Goal: Task Accomplishment & Management: Complete application form

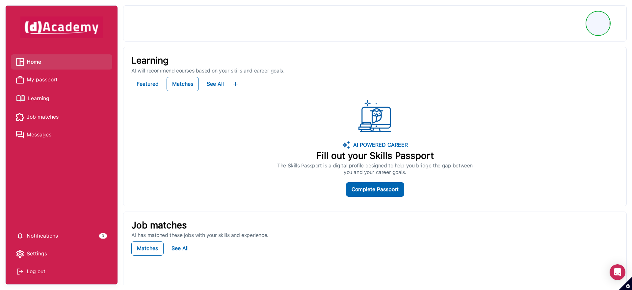
click at [48, 76] on span "My passport" at bounding box center [42, 80] width 31 height 10
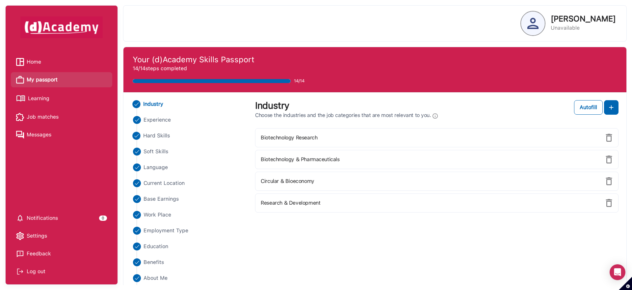
click at [155, 135] on span "Hard Skills" at bounding box center [156, 136] width 27 height 8
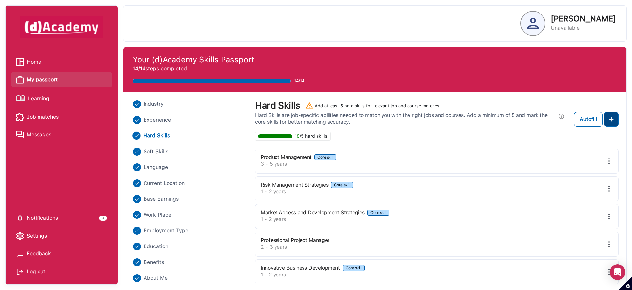
click at [617, 123] on button at bounding box center [611, 119] width 14 height 14
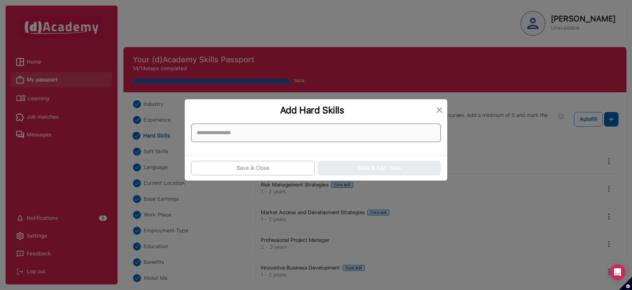
click at [299, 133] on input at bounding box center [316, 132] width 250 height 18
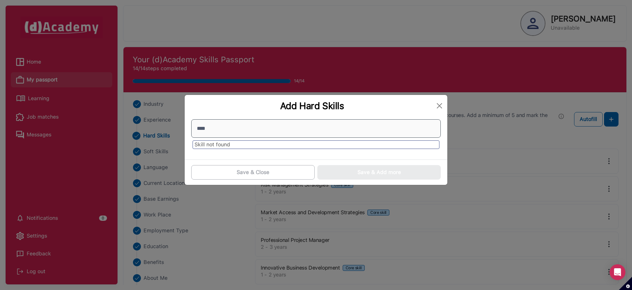
type input "*****"
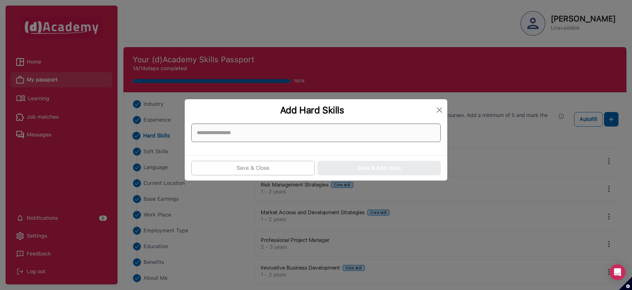
click at [285, 130] on input at bounding box center [316, 132] width 250 height 18
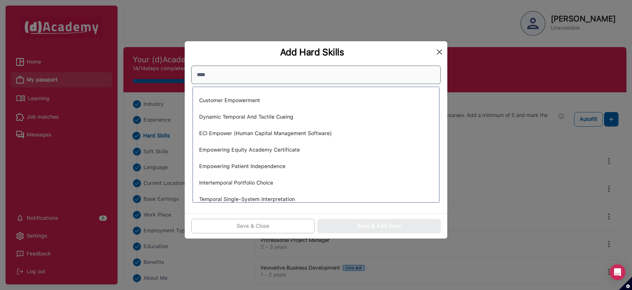
type input "****"
click at [438, 51] on button "Close" at bounding box center [439, 52] width 11 height 11
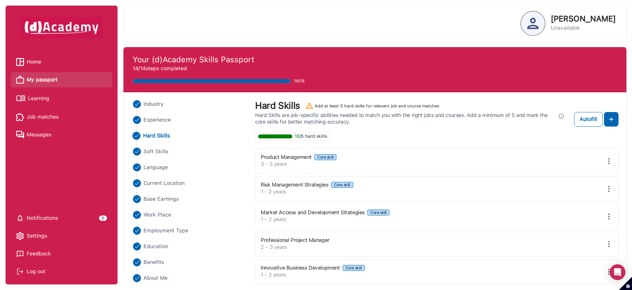
click at [50, 118] on span "Job matches" at bounding box center [43, 117] width 32 height 10
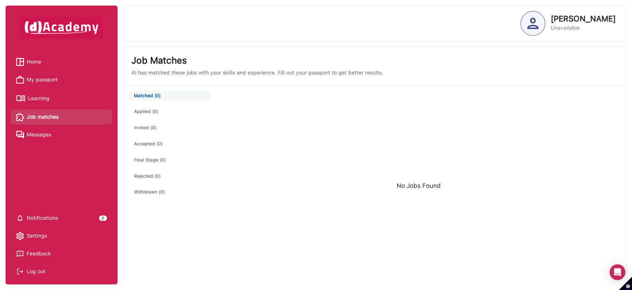
click at [47, 79] on span "My passport" at bounding box center [42, 80] width 31 height 10
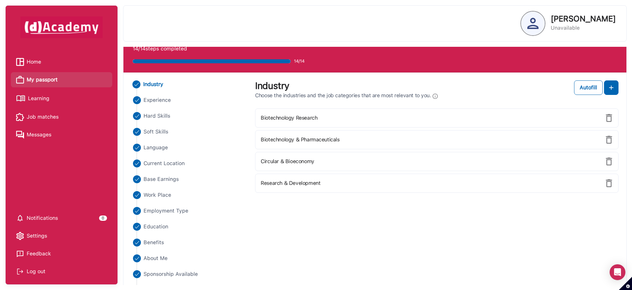
scroll to position [37, 0]
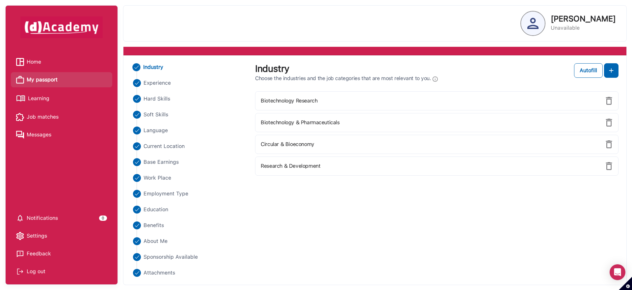
click at [42, 95] on span "Learning" at bounding box center [38, 99] width 21 height 10
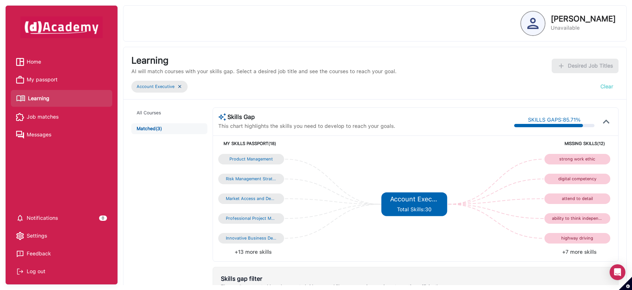
click at [608, 88] on button "Clear" at bounding box center [606, 86] width 23 height 14
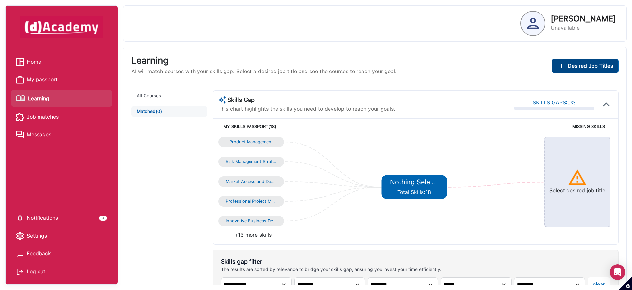
click at [565, 60] on button "Desired Job Titles" at bounding box center [585, 66] width 67 height 14
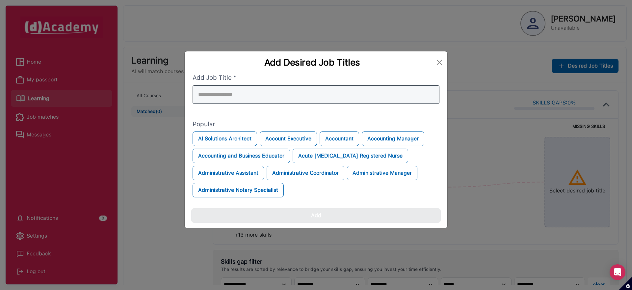
click at [228, 93] on div at bounding box center [316, 94] width 247 height 18
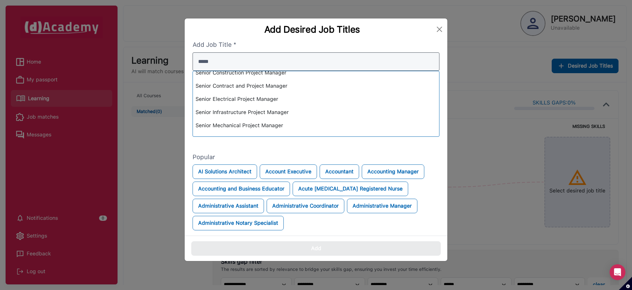
scroll to position [159, 0]
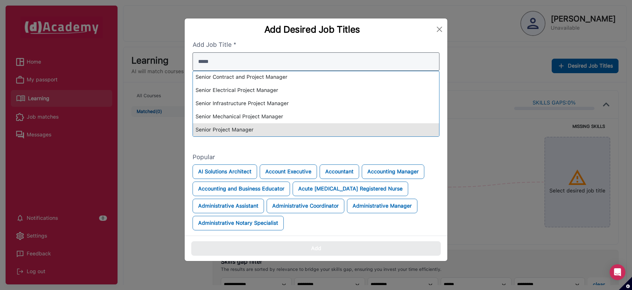
type input "*****"
click at [220, 127] on div "Senior Project Manager" at bounding box center [316, 129] width 246 height 13
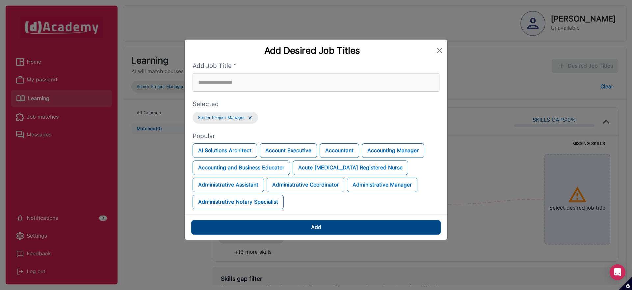
click at [305, 223] on button "Add" at bounding box center [316, 227] width 250 height 14
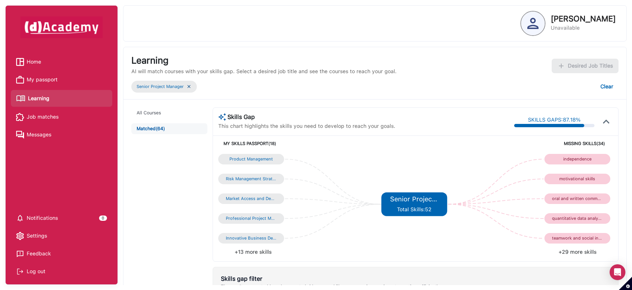
click at [48, 81] on span "My passport" at bounding box center [42, 80] width 31 height 10
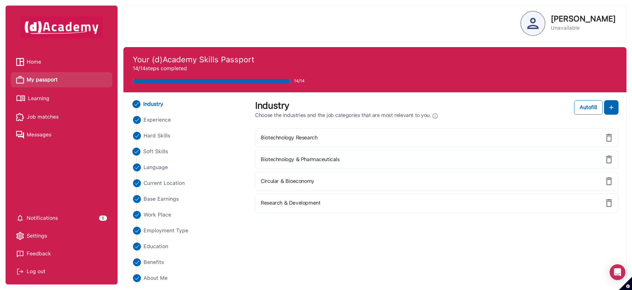
click at [161, 150] on span "Soft Skills" at bounding box center [155, 152] width 25 height 8
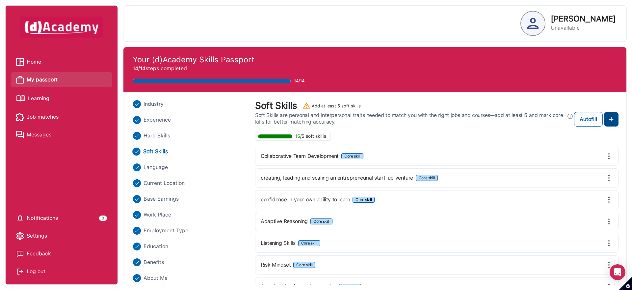
click at [613, 118] on img at bounding box center [611, 119] width 8 height 8
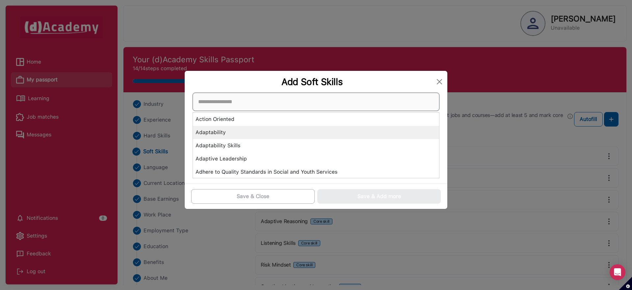
click at [293, 136] on div "Action Oriented Adaptability Adaptability Skills Adaptive Leadership Adhere to …" at bounding box center [316, 136] width 247 height 86
type input "****"
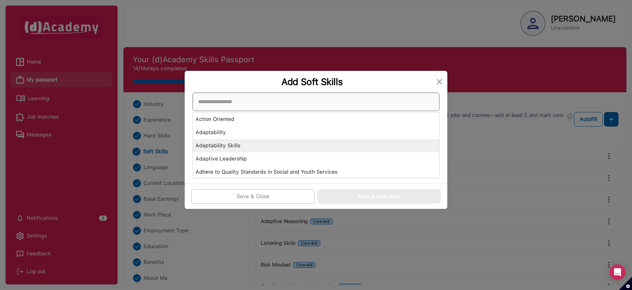
click at [251, 141] on div "Action Oriented Adaptability Adaptability Skills Adaptive Leadership Adhere to …" at bounding box center [316, 136] width 247 height 86
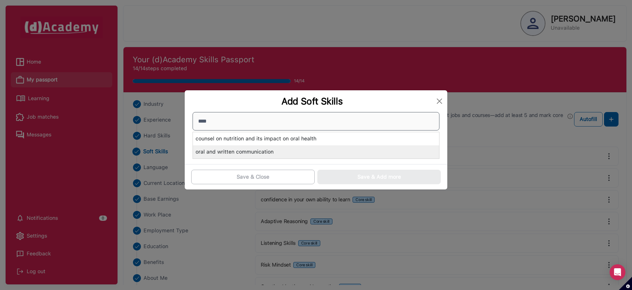
type input "****"
click at [219, 152] on div "oral and written communication" at bounding box center [316, 151] width 246 height 13
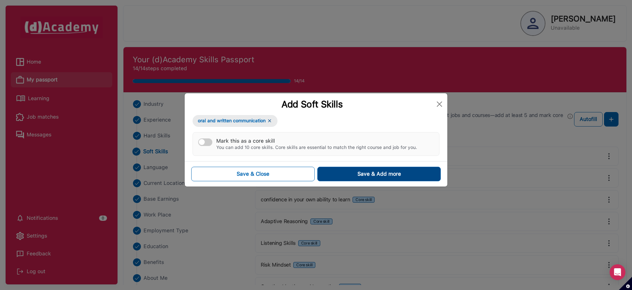
click at [362, 174] on div "Save & Add more" at bounding box center [379, 174] width 43 height 8
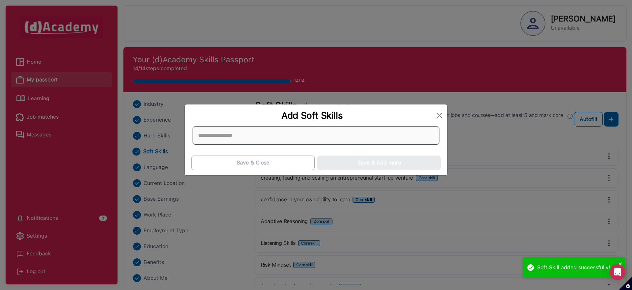
click at [225, 136] on div at bounding box center [316, 135] width 247 height 18
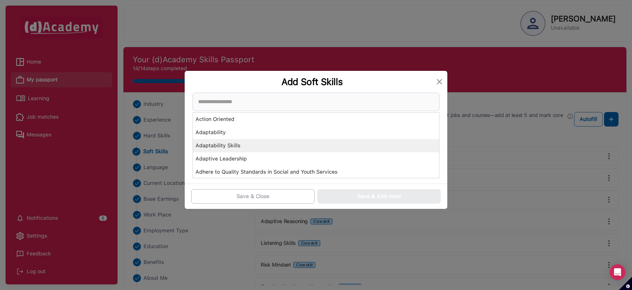
click at [232, 146] on div "Adaptability Skills" at bounding box center [316, 145] width 246 height 13
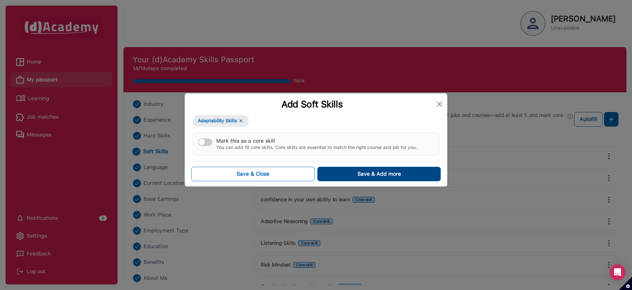
click at [344, 176] on button "Save & Add more" at bounding box center [378, 174] width 123 height 14
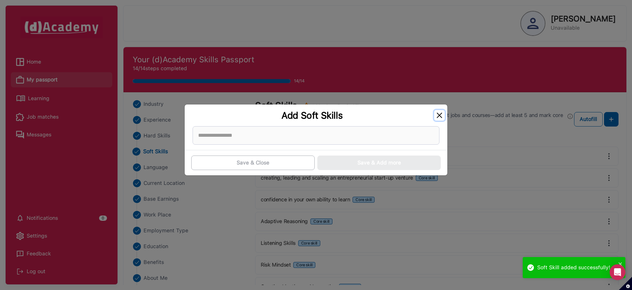
click at [438, 114] on button "Close" at bounding box center [439, 115] width 11 height 11
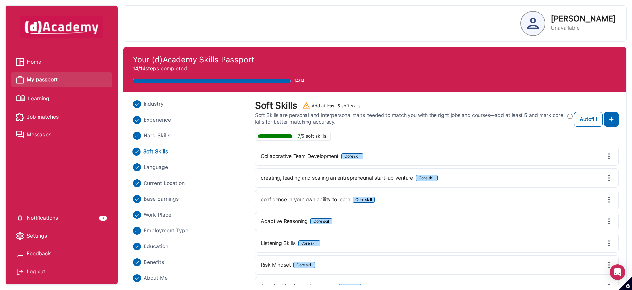
click at [38, 120] on span "Job matches" at bounding box center [43, 117] width 32 height 10
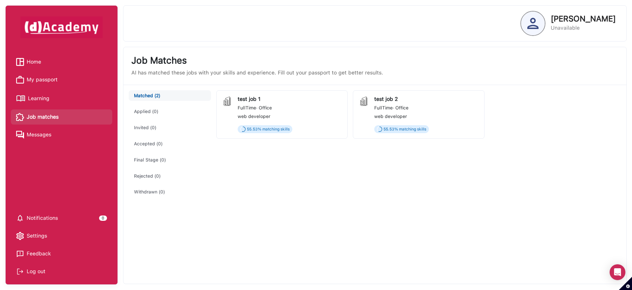
click at [34, 95] on span "Learning" at bounding box center [38, 99] width 21 height 10
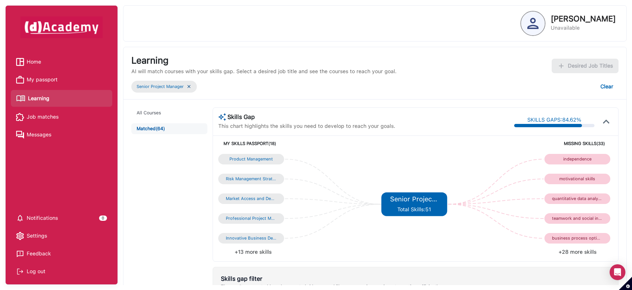
click at [54, 76] on span "My passport" at bounding box center [42, 80] width 31 height 10
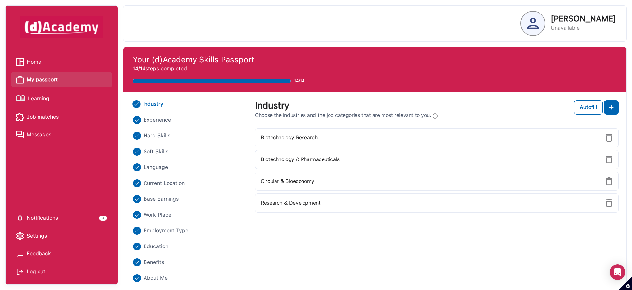
click at [158, 146] on ul "Industry Experience Hard Skills Soft Skills Language Current Location Base Earn…" at bounding box center [189, 206] width 116 height 213
click at [157, 149] on span "Soft Skills" at bounding box center [155, 152] width 25 height 8
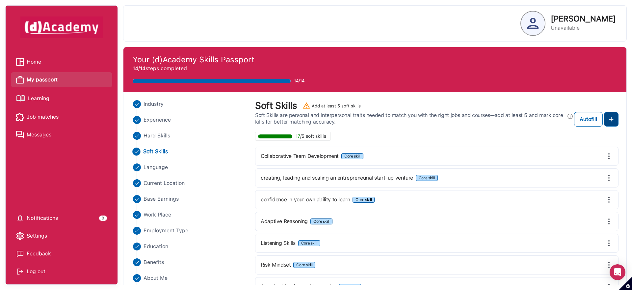
click at [608, 125] on button at bounding box center [611, 119] width 14 height 14
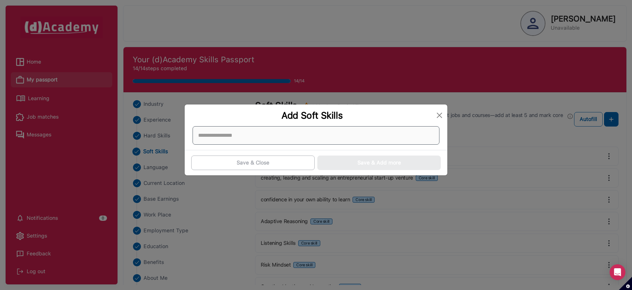
click at [321, 136] on div at bounding box center [316, 135] width 247 height 18
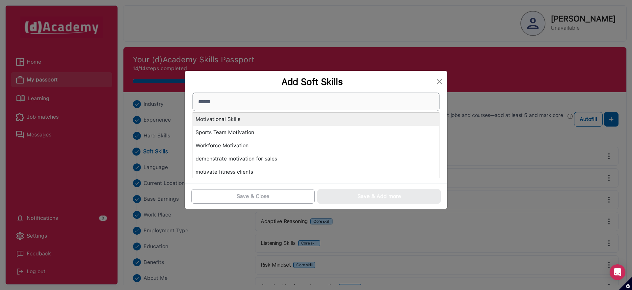
type input "******"
click at [216, 119] on div "Motivational Skills" at bounding box center [316, 119] width 246 height 13
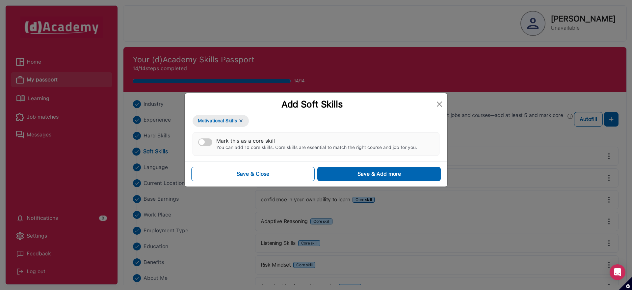
click at [209, 141] on button "Mark this as a core skill You can add 10 core skills. Core skills are essential…" at bounding box center [205, 142] width 14 height 8
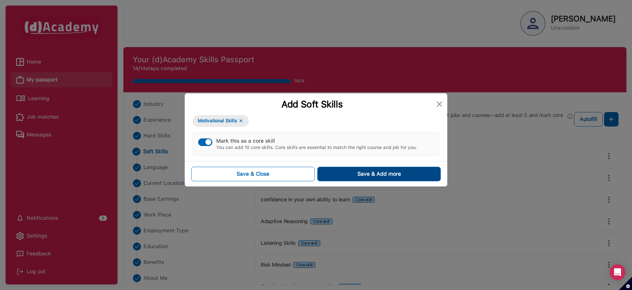
click at [360, 171] on div "Save & Add more" at bounding box center [379, 174] width 43 height 8
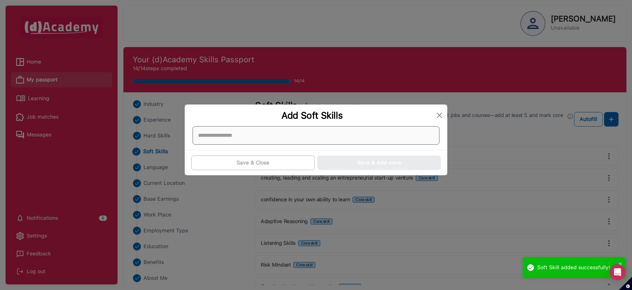
click at [262, 139] on div at bounding box center [316, 135] width 247 height 18
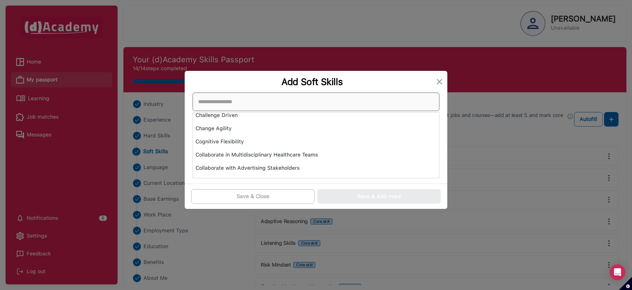
scroll to position [259, 0]
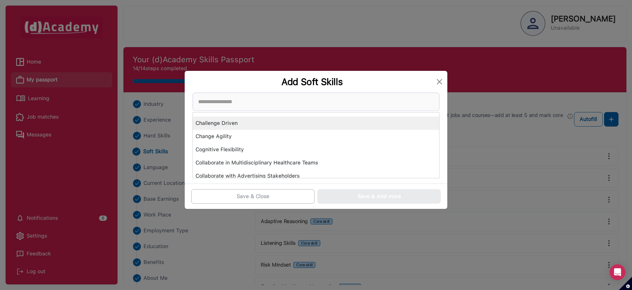
click at [229, 123] on div "Challenge Driven" at bounding box center [316, 123] width 246 height 13
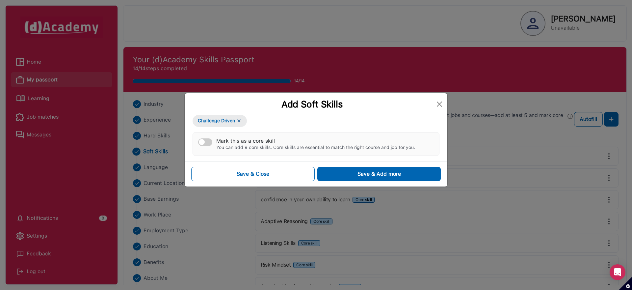
click at [201, 143] on div "button" at bounding box center [202, 142] width 6 height 6
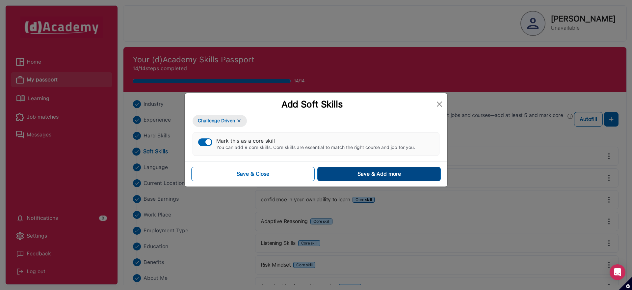
click at [361, 171] on div "Save & Add more" at bounding box center [379, 174] width 43 height 8
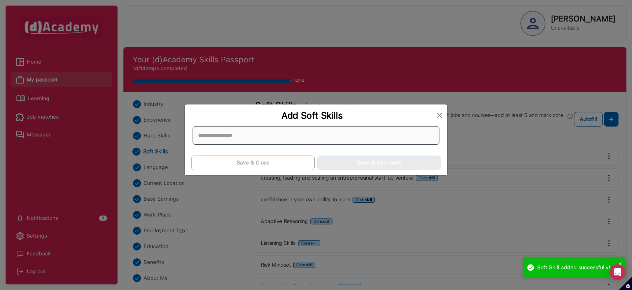
click at [247, 139] on div at bounding box center [316, 135] width 247 height 18
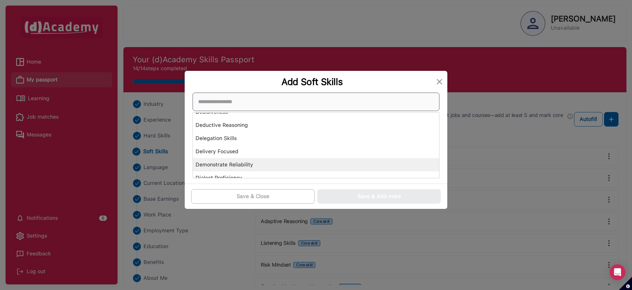
scroll to position [713, 0]
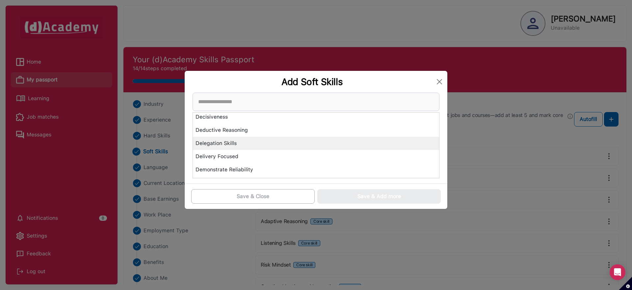
click at [245, 144] on div "Delegation Skills" at bounding box center [316, 143] width 246 height 13
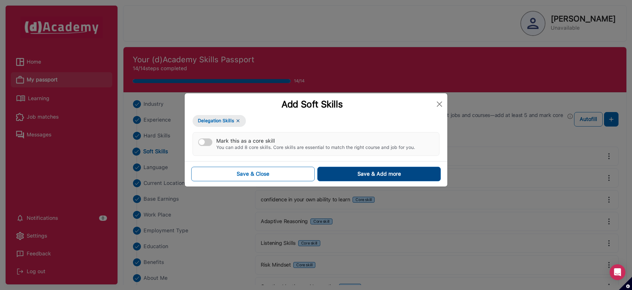
click at [379, 170] on div "Save & Add more" at bounding box center [379, 174] width 43 height 8
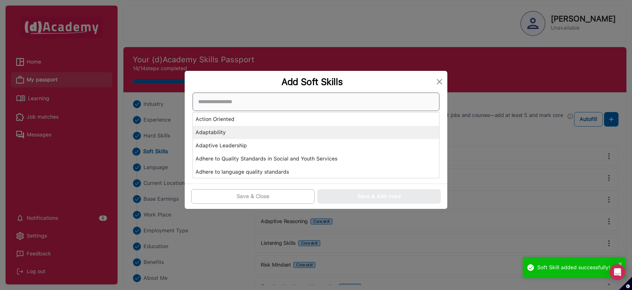
click at [240, 136] on div "Action Oriented Adaptability Adaptive Leadership Adhere to Quality Standards in…" at bounding box center [316, 136] width 247 height 86
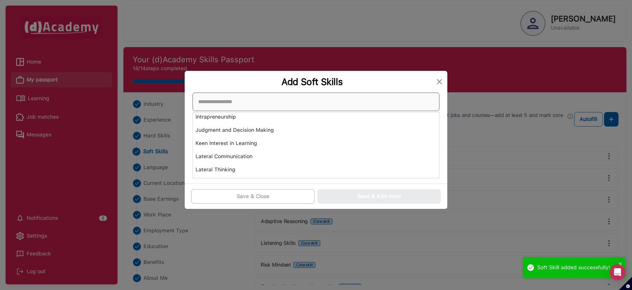
scroll to position [1697, 0]
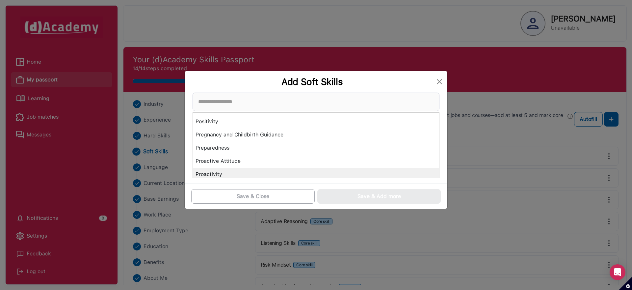
click at [205, 175] on div "Proactivity" at bounding box center [316, 174] width 246 height 13
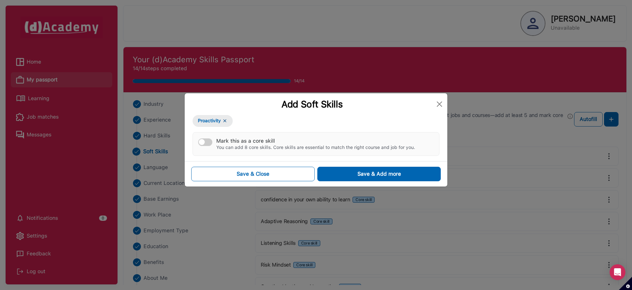
click at [210, 143] on button "Mark this as a core skill You can add 8 core skills. Core skills are essential …" at bounding box center [205, 142] width 14 height 8
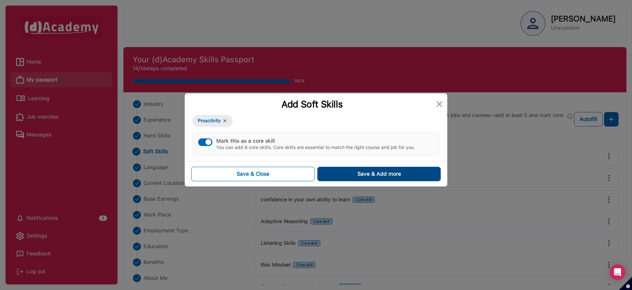
click at [387, 173] on div "Save & Add more" at bounding box center [379, 174] width 43 height 8
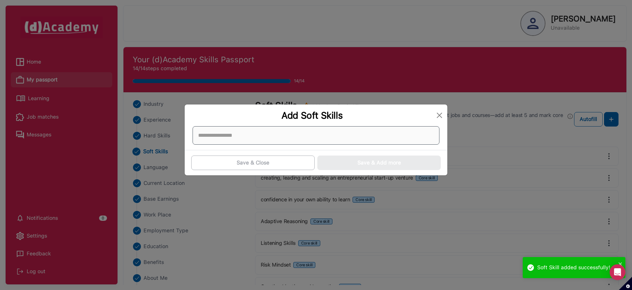
click at [253, 141] on div at bounding box center [316, 135] width 247 height 18
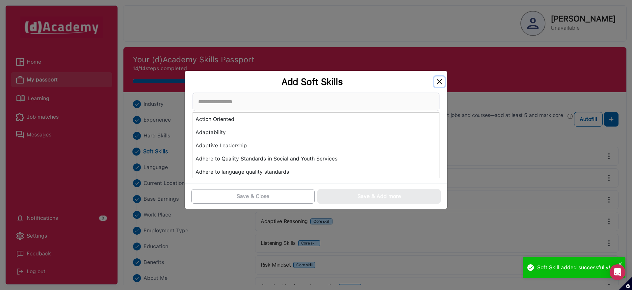
drag, startPoint x: 442, startPoint y: 83, endPoint x: 199, endPoint y: 115, distance: 245.1
click at [442, 83] on button "Close" at bounding box center [439, 81] width 11 height 11
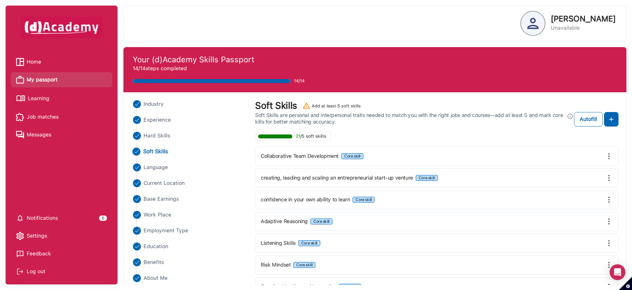
click at [46, 95] on span "Learning" at bounding box center [38, 99] width 21 height 10
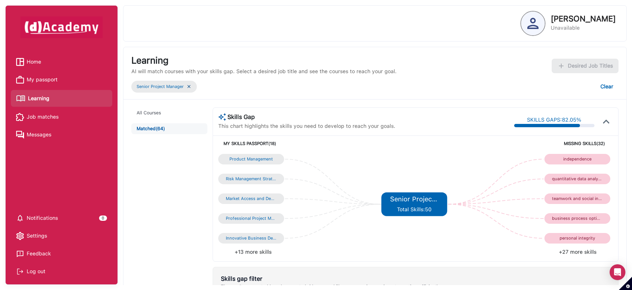
click at [578, 253] on li "+27 more skills" at bounding box center [514, 252] width 197 height 8
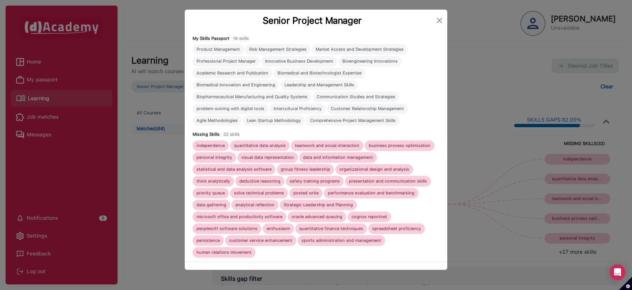
scroll to position [35, 0]
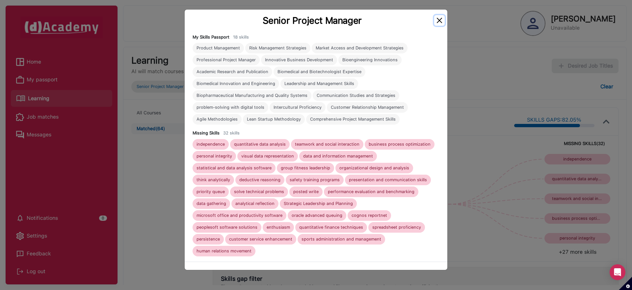
click at [439, 19] on button "Close" at bounding box center [439, 20] width 11 height 11
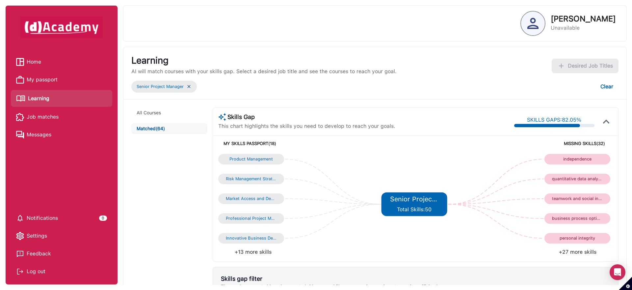
click at [48, 77] on span "My passport" at bounding box center [42, 80] width 31 height 10
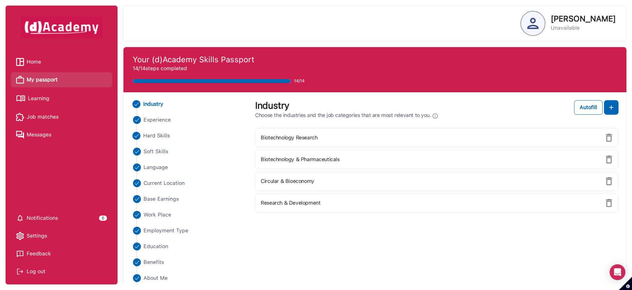
click at [157, 137] on span "Hard Skills" at bounding box center [156, 136] width 27 height 8
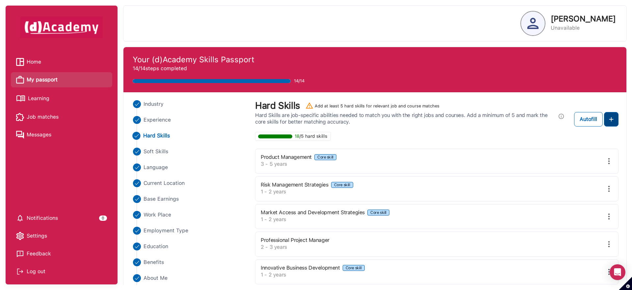
click at [613, 121] on img at bounding box center [611, 119] width 8 height 8
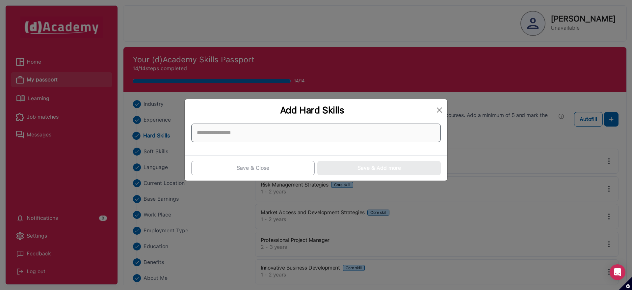
click at [232, 136] on input at bounding box center [316, 132] width 250 height 18
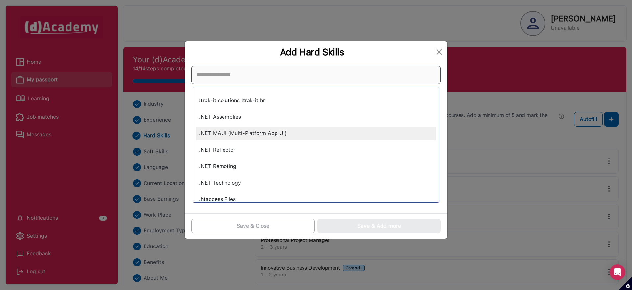
type input "*"
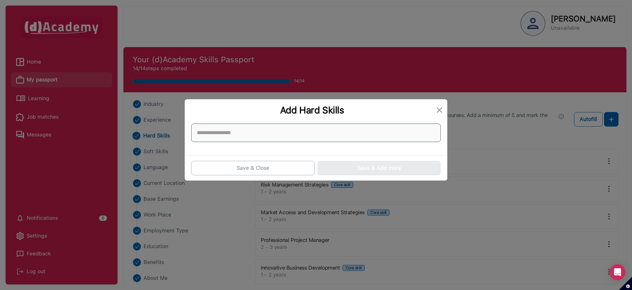
click at [232, 136] on input at bounding box center [316, 132] width 250 height 18
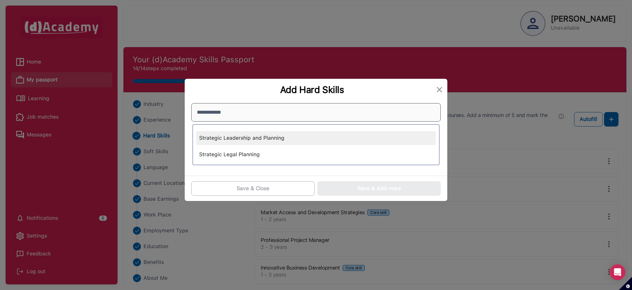
type input "**********"
click at [261, 135] on div "Strategic Leadership and Planning" at bounding box center [316, 138] width 240 height 14
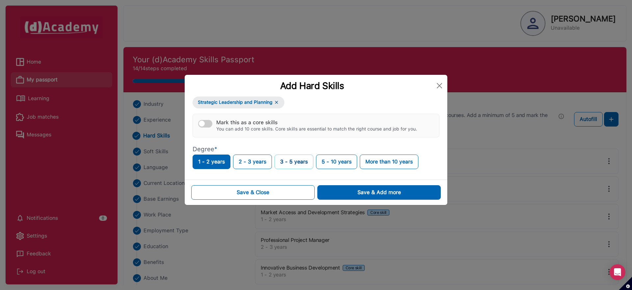
click at [294, 163] on button "3 - 5 years" at bounding box center [294, 161] width 39 height 14
click at [208, 124] on button "Mark this as a core skills You can add 10 core skills. Core skills are essentia…" at bounding box center [205, 124] width 14 height 8
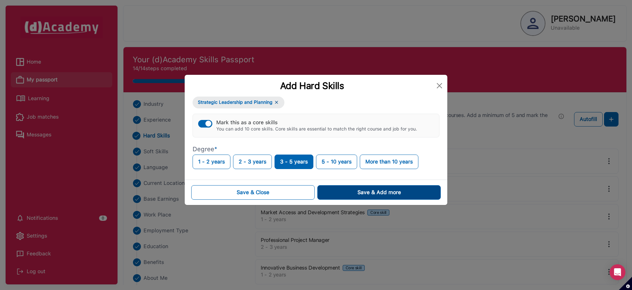
click at [337, 186] on button "Save & Add more" at bounding box center [378, 192] width 123 height 14
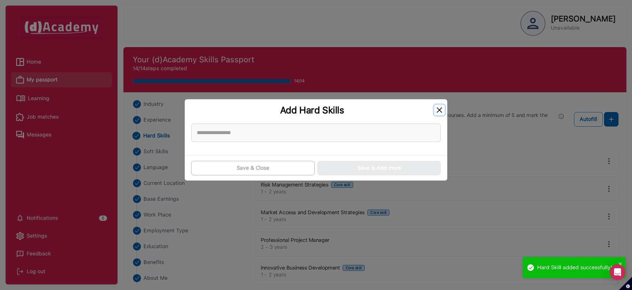
click at [443, 110] on button "Close" at bounding box center [439, 110] width 11 height 11
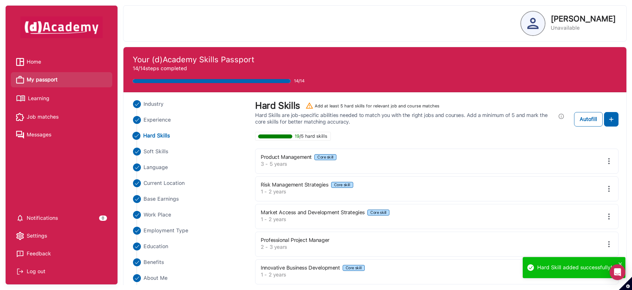
click at [61, 98] on link "Learning" at bounding box center [61, 99] width 91 height 12
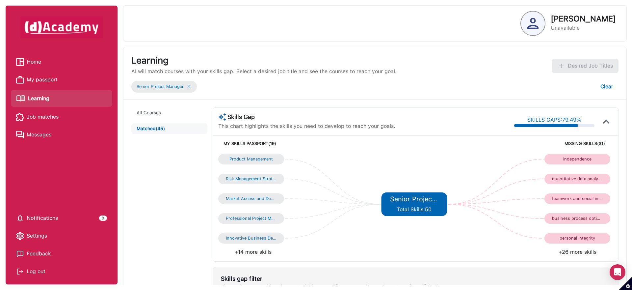
scroll to position [11, 0]
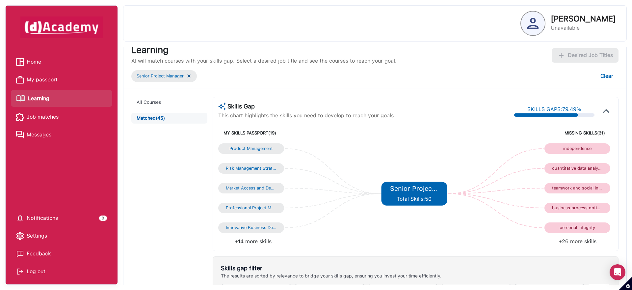
click at [580, 208] on div "business process optimization" at bounding box center [577, 207] width 51 height 5
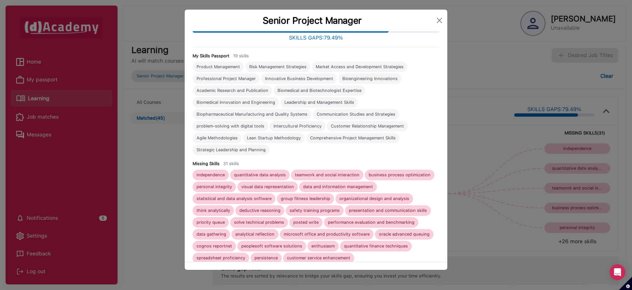
scroll to position [35, 0]
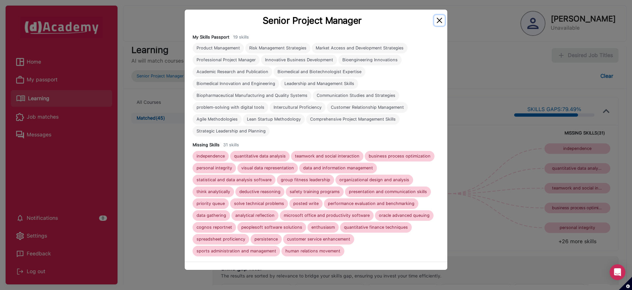
click at [441, 18] on button "Close" at bounding box center [439, 20] width 11 height 11
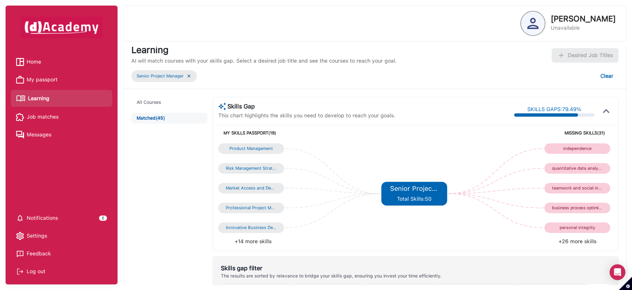
click at [45, 77] on span "My passport" at bounding box center [42, 80] width 31 height 10
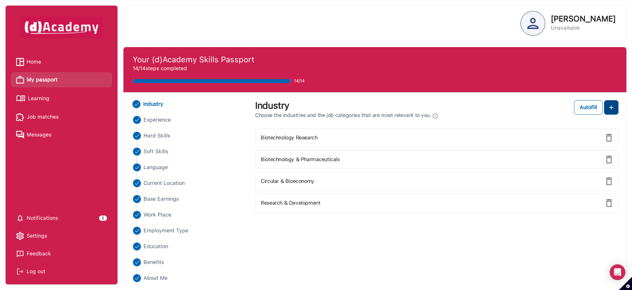
click at [609, 107] on img at bounding box center [611, 107] width 8 height 8
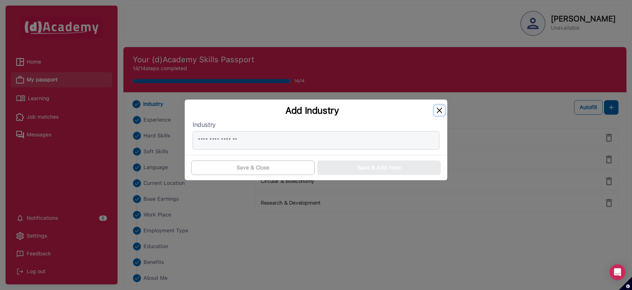
click at [436, 108] on button "Close" at bounding box center [439, 110] width 11 height 11
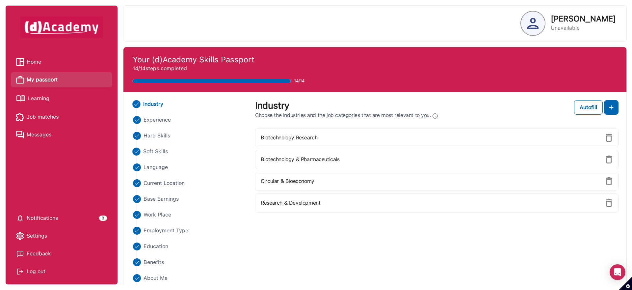
click at [179, 152] on Skills "Soft Skills" at bounding box center [189, 152] width 117 height 8
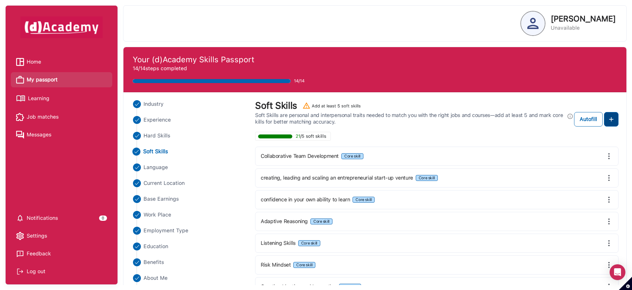
click at [608, 118] on img at bounding box center [611, 119] width 8 height 8
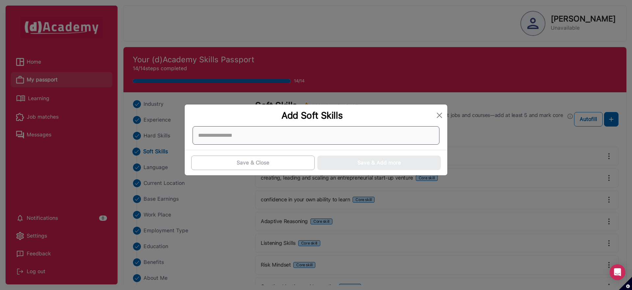
click at [236, 133] on div at bounding box center [316, 135] width 247 height 18
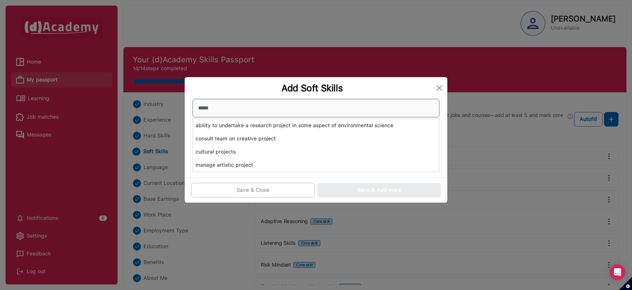
drag, startPoint x: 226, startPoint y: 111, endPoint x: 189, endPoint y: 107, distance: 36.4
click at [189, 107] on div "***** ability to undertake a research project in some aspect of environmental s…" at bounding box center [316, 135] width 255 height 73
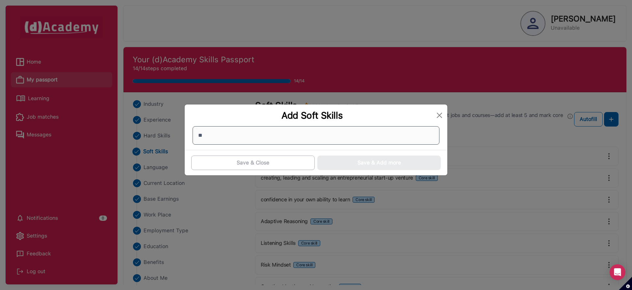
type input "*"
click at [443, 117] on button "Close" at bounding box center [439, 115] width 11 height 11
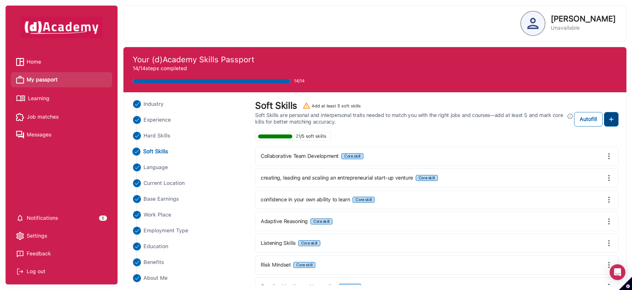
click at [613, 122] on img at bounding box center [611, 119] width 8 height 8
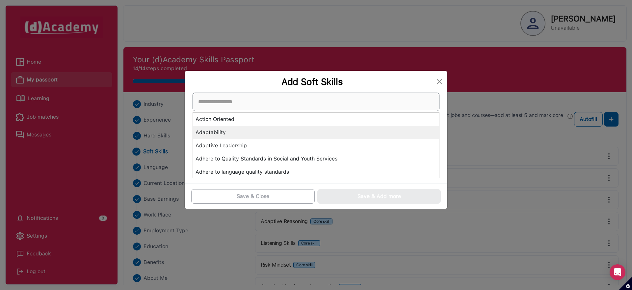
click at [204, 137] on div "Action Oriented Adaptability Adaptive Leadership Adhere to Quality Standards in…" at bounding box center [316, 136] width 247 height 86
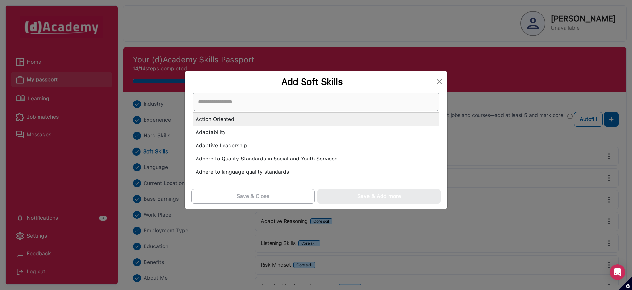
scroll to position [1, 0]
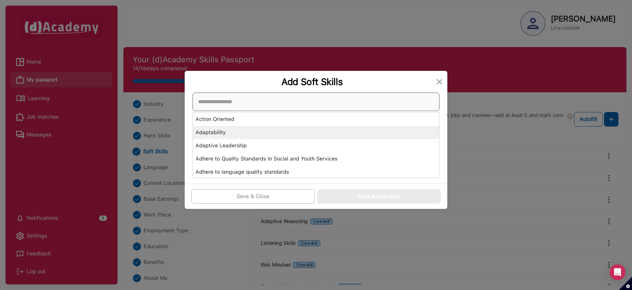
click at [236, 137] on div "Action Oriented Adaptability Adaptive Leadership Adhere to Quality Standards in…" at bounding box center [316, 136] width 247 height 86
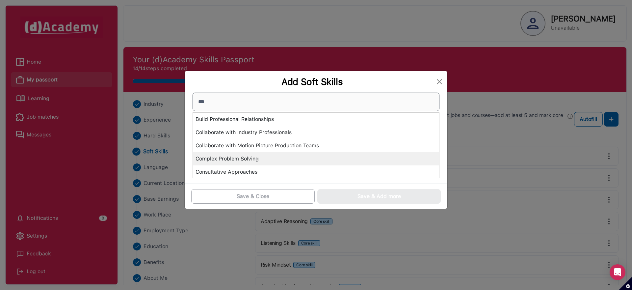
type input "***"
click at [231, 156] on div "Complex Problem Solving" at bounding box center [316, 158] width 246 height 13
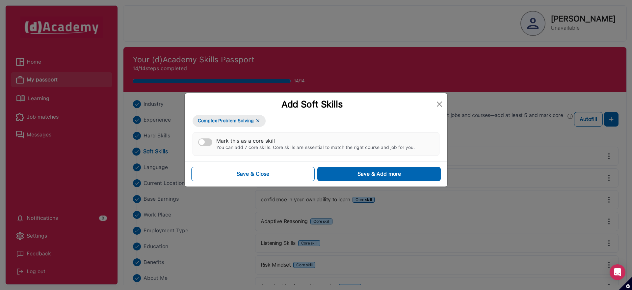
drag, startPoint x: 360, startPoint y: 174, endPoint x: 333, endPoint y: 161, distance: 30.1
click at [360, 174] on div "Save & Add more" at bounding box center [379, 174] width 43 height 8
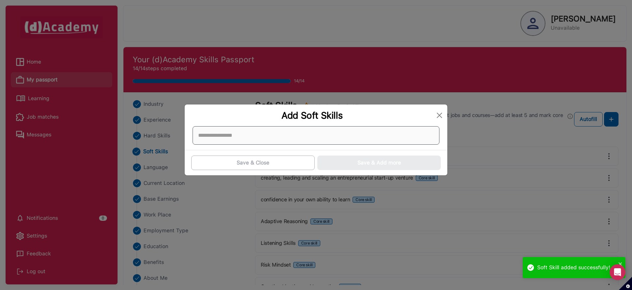
click at [238, 132] on div at bounding box center [316, 135] width 247 height 18
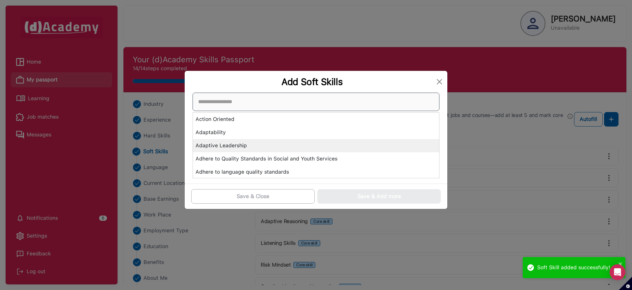
scroll to position [128, 0]
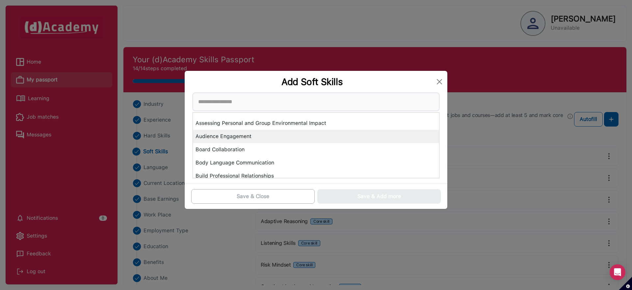
click at [231, 137] on div "Audience Engagement" at bounding box center [316, 136] width 246 height 13
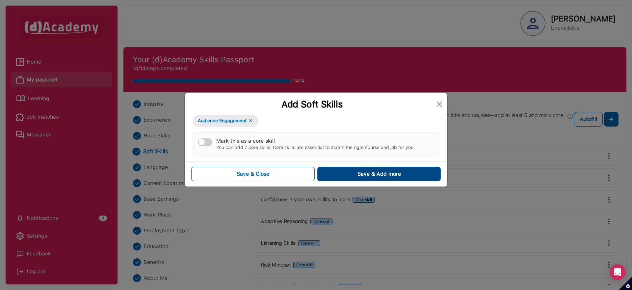
click at [355, 176] on button "Save & Add more" at bounding box center [378, 174] width 123 height 14
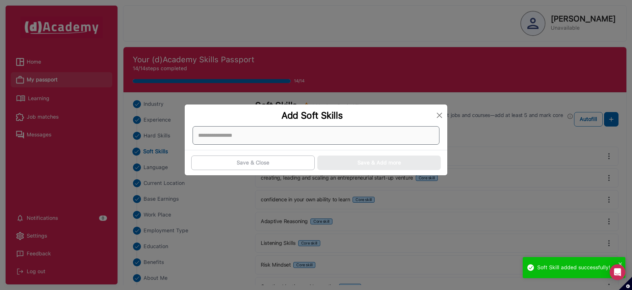
click at [227, 134] on div at bounding box center [316, 135] width 247 height 18
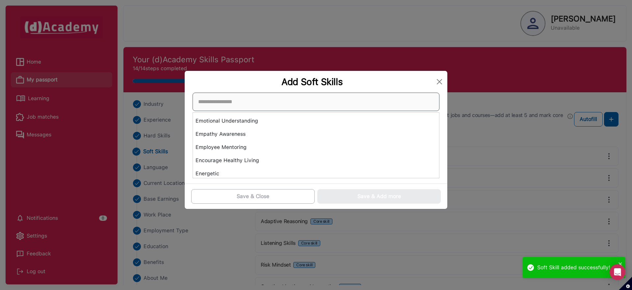
scroll to position [988, 0]
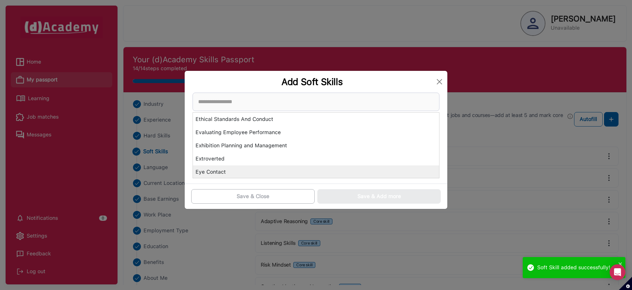
click at [222, 171] on div "Eye Contact" at bounding box center [316, 171] width 246 height 13
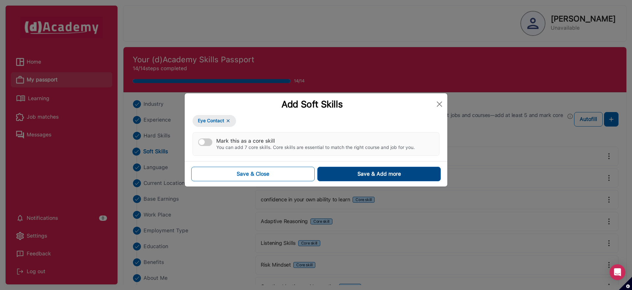
click at [359, 174] on div "Save & Add more" at bounding box center [379, 174] width 43 height 8
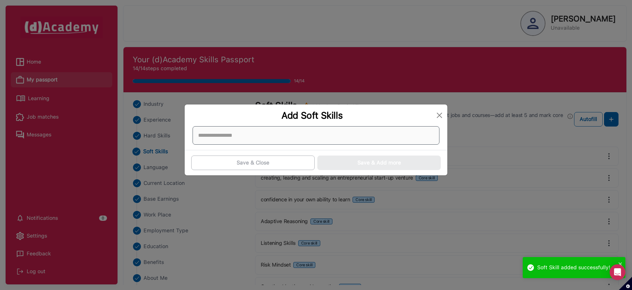
click at [254, 136] on div at bounding box center [316, 135] width 247 height 18
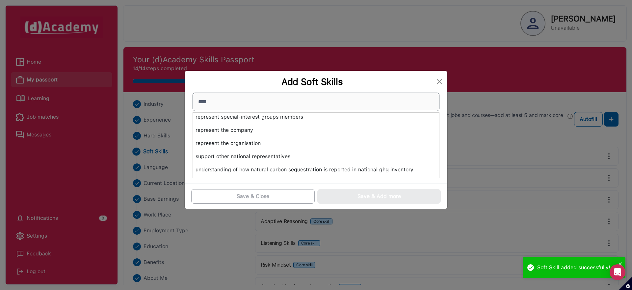
scroll to position [0, 0]
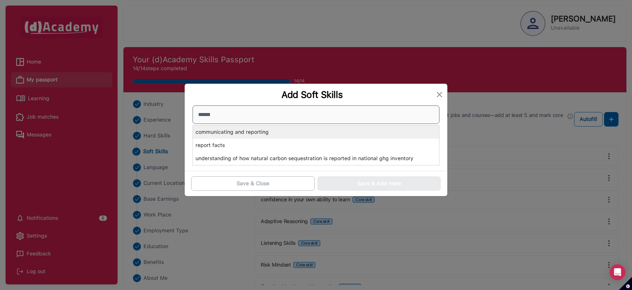
type input "******"
click at [246, 135] on div "communicating and reporting" at bounding box center [316, 131] width 246 height 13
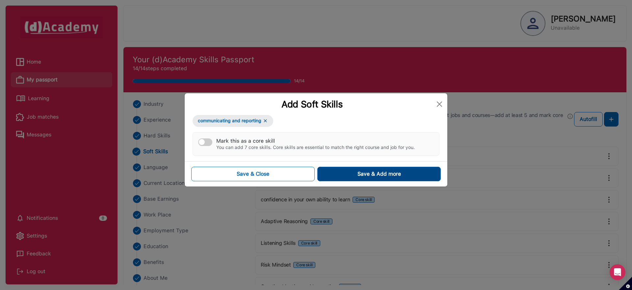
click at [352, 175] on button "Save & Add more" at bounding box center [378, 174] width 123 height 14
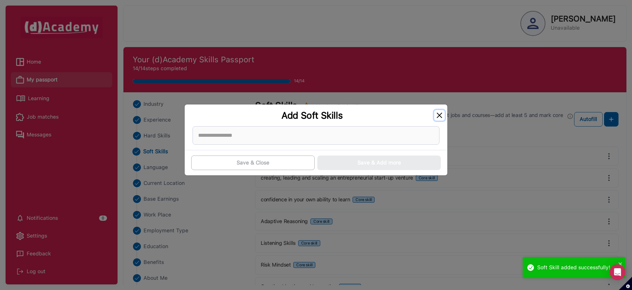
drag, startPoint x: 441, startPoint y: 113, endPoint x: 181, endPoint y: 132, distance: 259.8
click at [439, 114] on button "Close" at bounding box center [439, 115] width 11 height 11
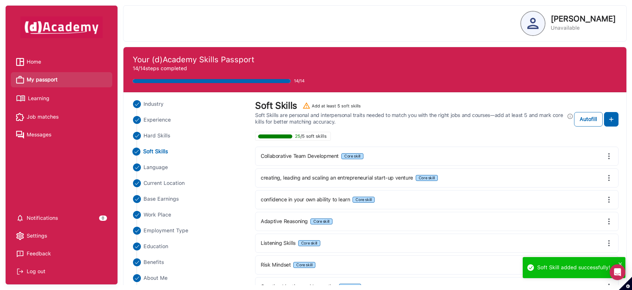
click at [36, 97] on span "Learning" at bounding box center [38, 99] width 21 height 10
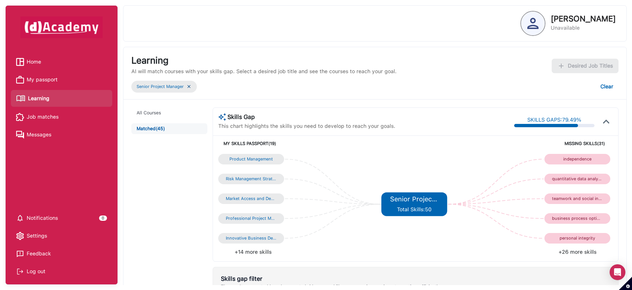
click at [46, 82] on span "My passport" at bounding box center [42, 80] width 31 height 10
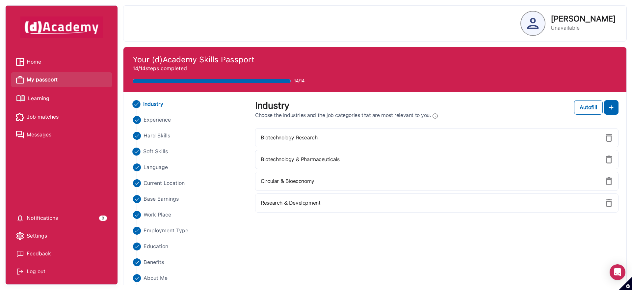
click at [165, 151] on span "Soft Skills" at bounding box center [155, 152] width 25 height 8
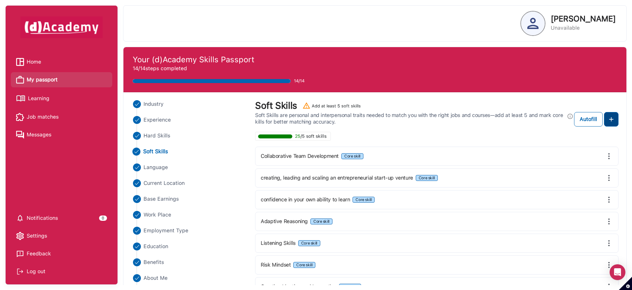
click at [612, 120] on img at bounding box center [611, 119] width 8 height 8
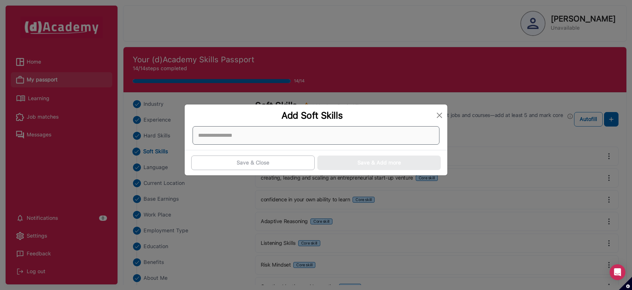
click at [300, 140] on div at bounding box center [316, 135] width 247 height 18
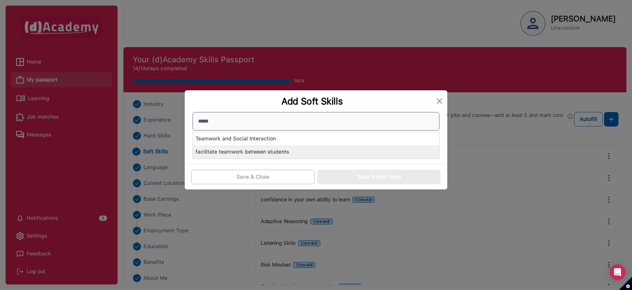
type input "*****"
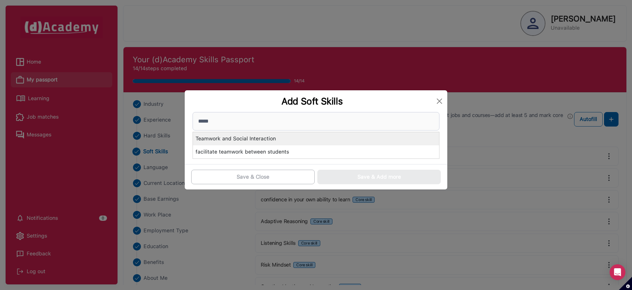
click at [282, 140] on div "Teamwork and Social Interaction" at bounding box center [316, 138] width 246 height 13
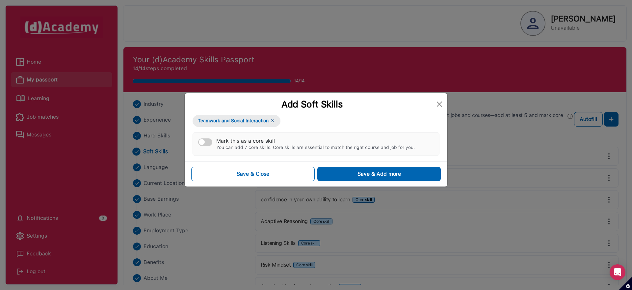
click at [270, 142] on div "Mark this as a core skill" at bounding box center [315, 141] width 199 height 6
click at [212, 142] on button "Mark this as a core skill You can add 7 core skills. Core skills are essential …" at bounding box center [205, 142] width 14 height 8
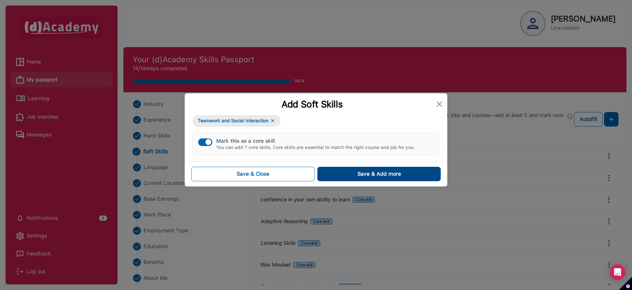
click at [380, 170] on div "Save & Add more" at bounding box center [379, 174] width 43 height 8
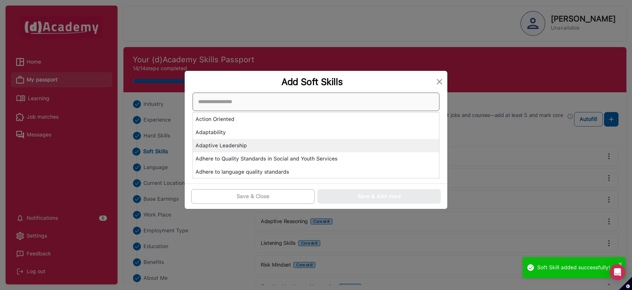
click at [386, 139] on div "Action Oriented Adaptability Adaptive Leadership Adhere to Quality Standards in…" at bounding box center [316, 136] width 247 height 86
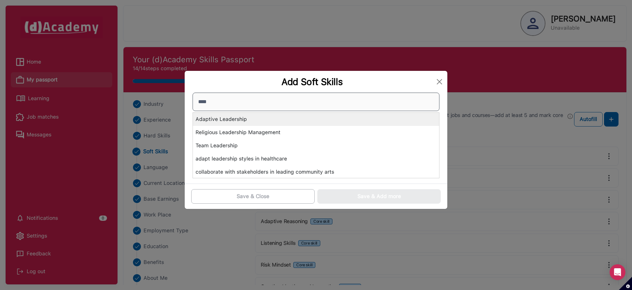
type input "****"
click at [251, 120] on div "Adaptive Leadership" at bounding box center [316, 119] width 246 height 13
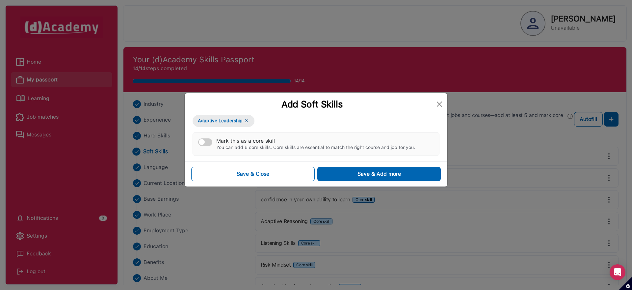
click at [229, 139] on div "Mark this as a core skill" at bounding box center [315, 141] width 199 height 6
click at [212, 139] on button "Mark this as a core skill You can add 6 core skills. Core skills are essential …" at bounding box center [205, 142] width 14 height 8
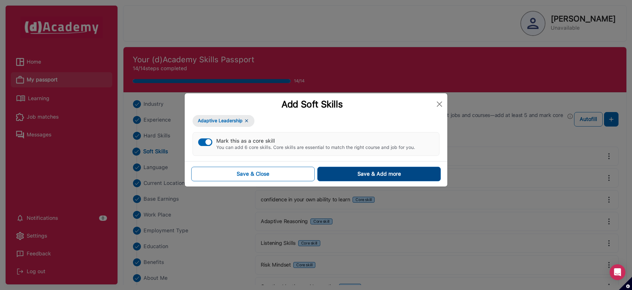
drag, startPoint x: 356, startPoint y: 165, endPoint x: 355, endPoint y: 169, distance: 4.2
click at [355, 168] on div "Save & Close Save & Add more" at bounding box center [316, 173] width 263 height 25
click at [354, 170] on button "Save & Add more" at bounding box center [378, 174] width 123 height 14
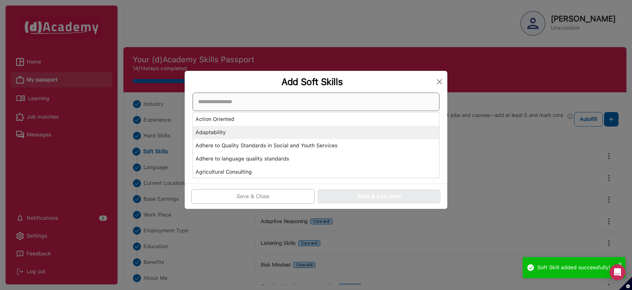
click at [222, 134] on div "Action Oriented Adaptability Adhere to Quality Standards in Social and Youth Se…" at bounding box center [316, 136] width 247 height 86
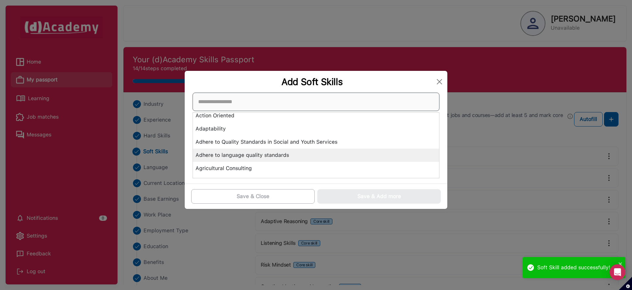
scroll to position [9, 0]
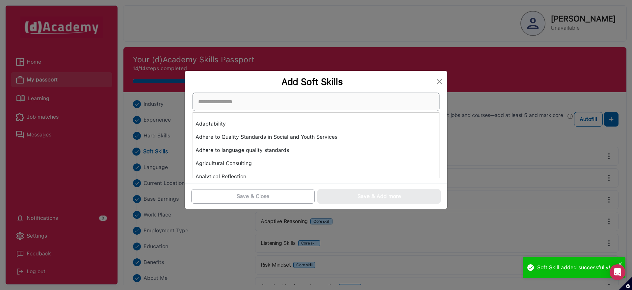
click at [233, 105] on input at bounding box center [316, 102] width 247 height 18
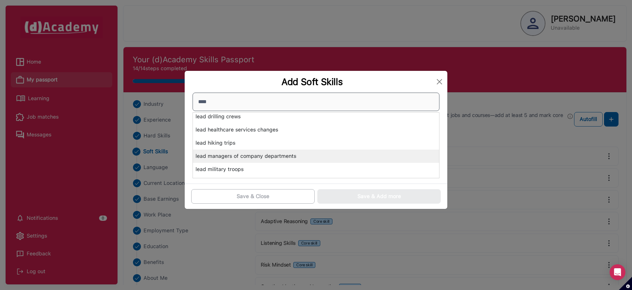
scroll to position [0, 0]
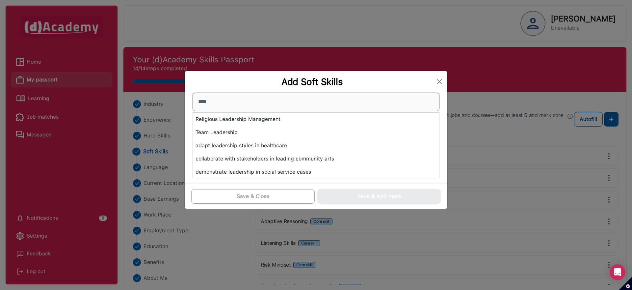
drag, startPoint x: 212, startPoint y: 104, endPoint x: 196, endPoint y: 105, distance: 16.5
click at [196, 105] on input "****" at bounding box center [316, 102] width 247 height 18
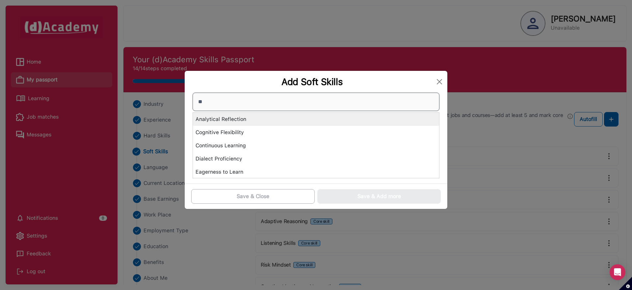
type input "*"
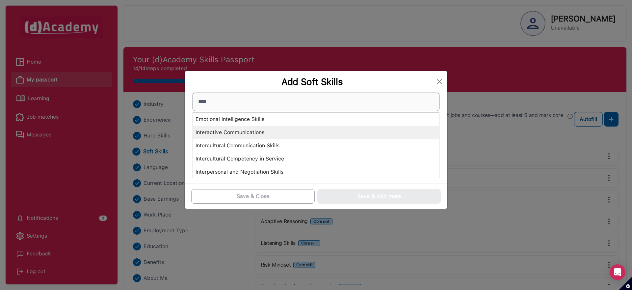
type input "****"
click at [244, 132] on div "Interactive Communications" at bounding box center [316, 132] width 246 height 13
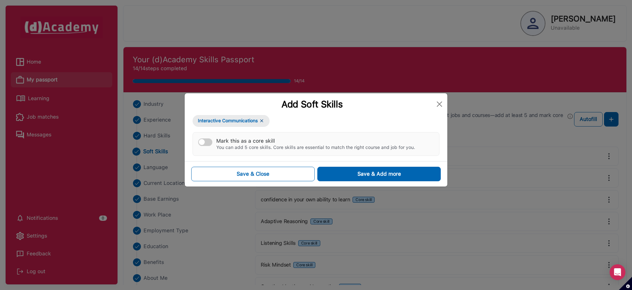
click at [228, 143] on div "Mark this as a core skill" at bounding box center [315, 141] width 199 height 6
click at [212, 143] on button "Mark this as a core skill You can add 5 core skills. Core skills are essential …" at bounding box center [205, 142] width 14 height 8
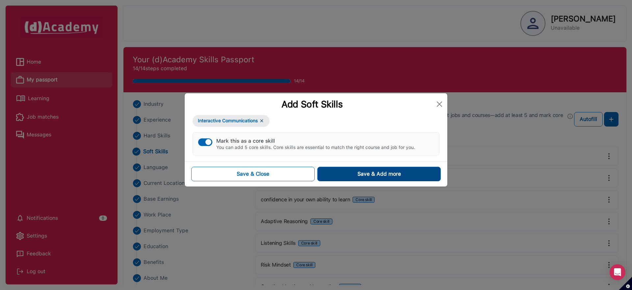
click at [348, 176] on button "Save & Add more" at bounding box center [378, 174] width 123 height 14
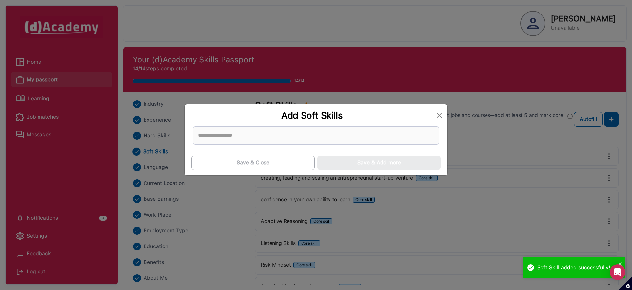
click at [44, 100] on div "Add Soft Skills Save & Close Save & Add more" at bounding box center [316, 145] width 632 height 290
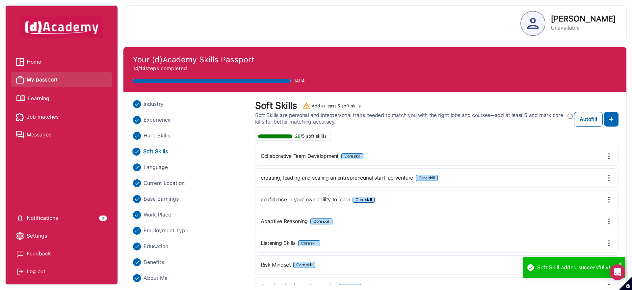
click at [43, 100] on span "Learning" at bounding box center [38, 99] width 21 height 10
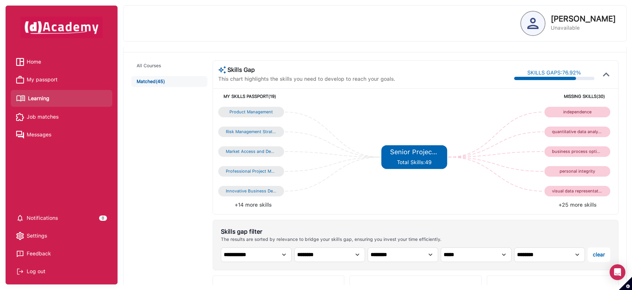
scroll to position [48, 0]
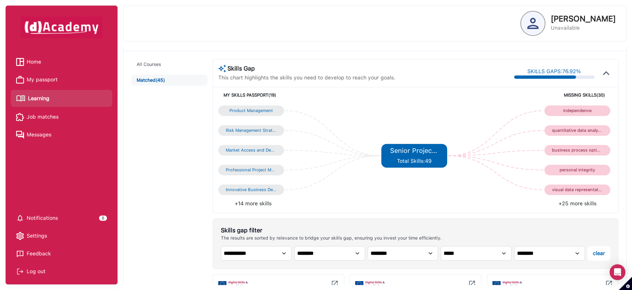
click at [49, 74] on li "My passport" at bounding box center [61, 79] width 101 height 15
click at [45, 80] on span "My passport" at bounding box center [42, 80] width 31 height 10
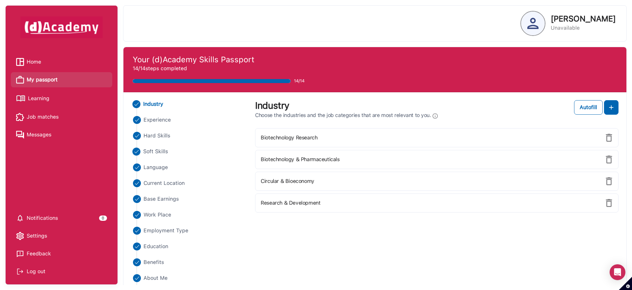
click at [154, 150] on span "Soft Skills" at bounding box center [155, 152] width 25 height 8
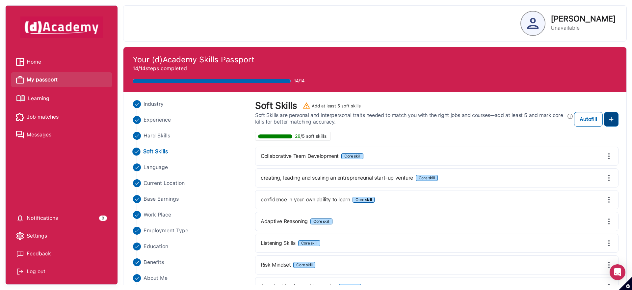
click at [613, 120] on img at bounding box center [611, 119] width 8 height 8
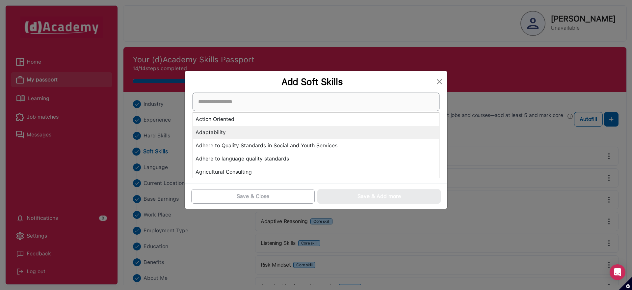
click at [269, 138] on div "Action Oriented Adaptability Adhere to Quality Standards in Social and Youth Se…" at bounding box center [316, 136] width 247 height 86
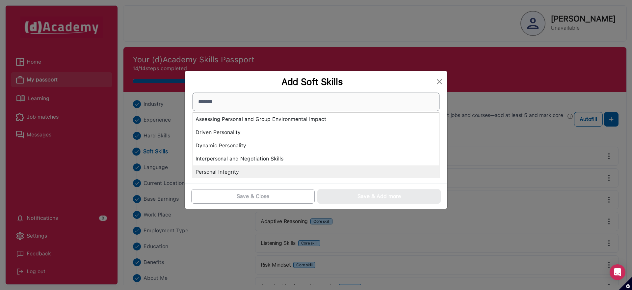
type input "*******"
click at [234, 168] on div "Personal Integrity" at bounding box center [316, 171] width 246 height 13
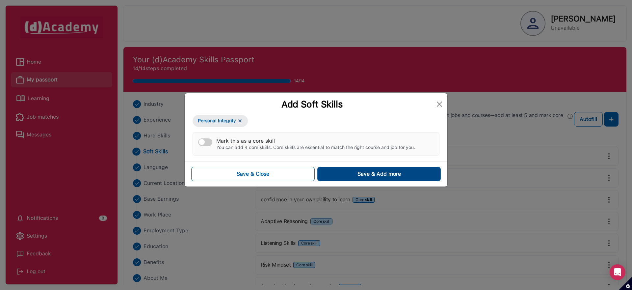
click at [355, 178] on button "Save & Add more" at bounding box center [378, 174] width 123 height 14
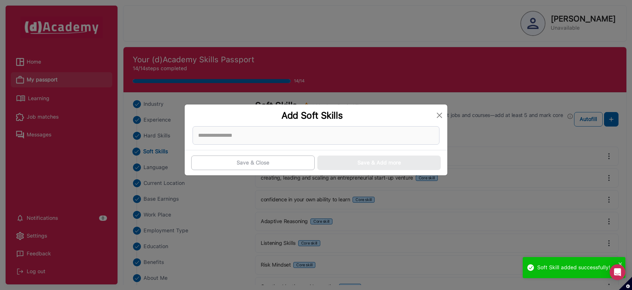
click at [41, 99] on div "Add Soft Skills Save & Close Save & Add more" at bounding box center [316, 145] width 632 height 290
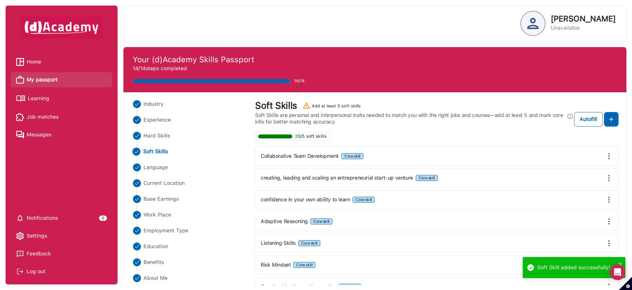
click at [38, 99] on span "Learning" at bounding box center [38, 99] width 21 height 10
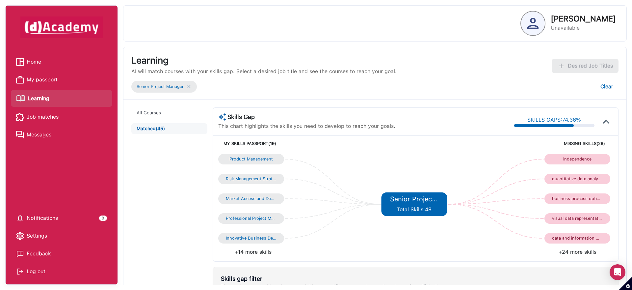
click at [44, 113] on span "Job matches" at bounding box center [43, 117] width 32 height 10
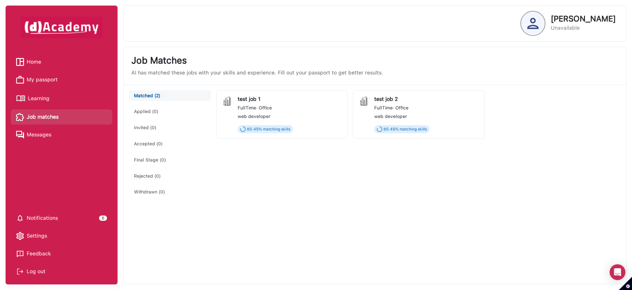
click at [256, 100] on div "test job 1" at bounding box center [290, 99] width 104 height 6
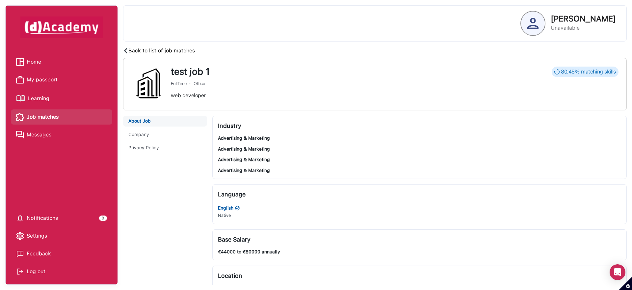
click at [147, 133] on button "Company" at bounding box center [165, 134] width 84 height 11
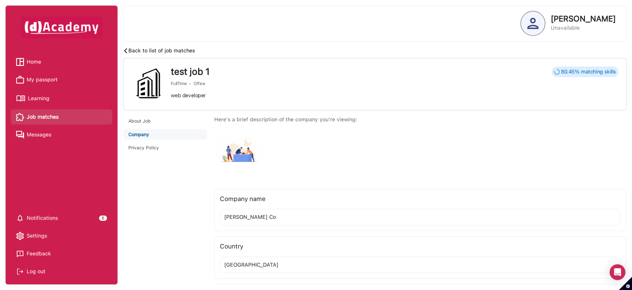
click at [59, 102] on link "Learning" at bounding box center [61, 99] width 91 height 12
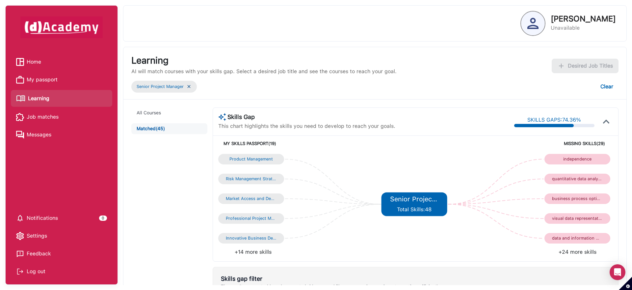
click at [53, 83] on span "My passport" at bounding box center [42, 80] width 31 height 10
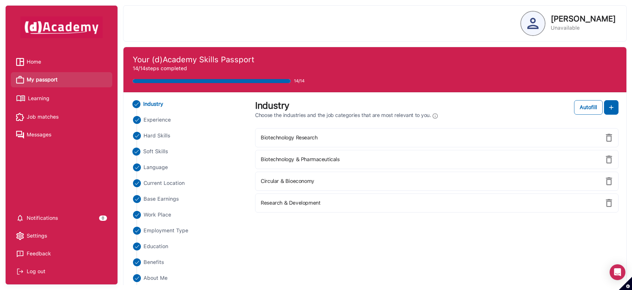
click at [156, 152] on span "Soft Skills" at bounding box center [155, 152] width 25 height 8
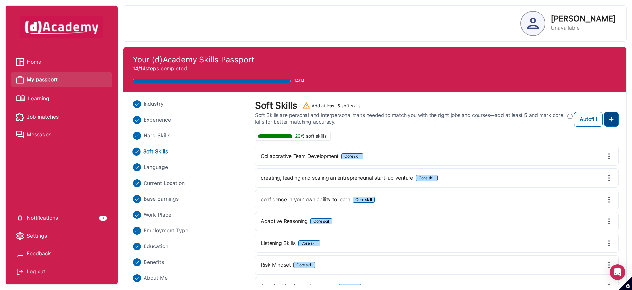
click at [610, 118] on img at bounding box center [611, 119] width 8 height 8
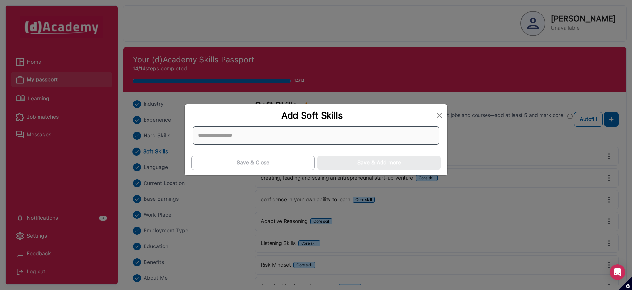
click at [266, 134] on div at bounding box center [316, 135] width 247 height 18
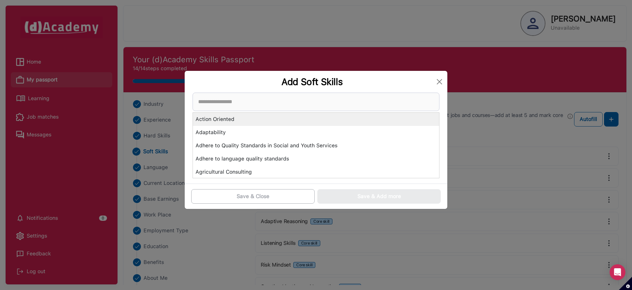
click at [247, 119] on div "Action Oriented" at bounding box center [316, 119] width 246 height 13
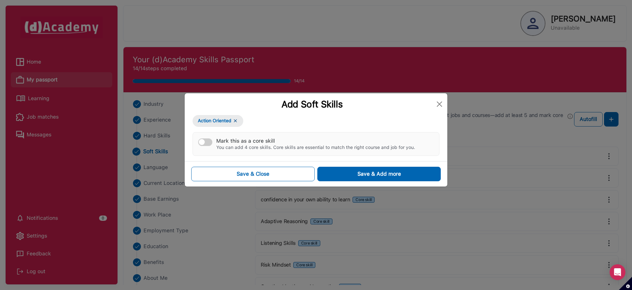
click at [204, 141] on div "button" at bounding box center [202, 142] width 6 height 6
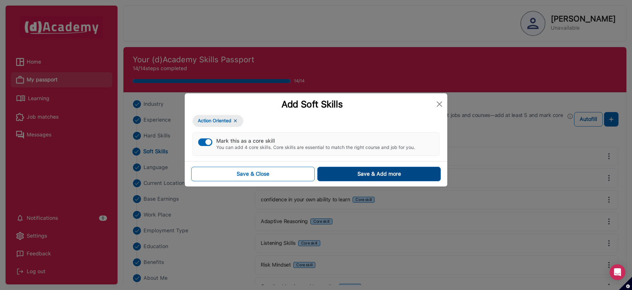
click at [366, 175] on div "Save & Add more" at bounding box center [379, 174] width 43 height 8
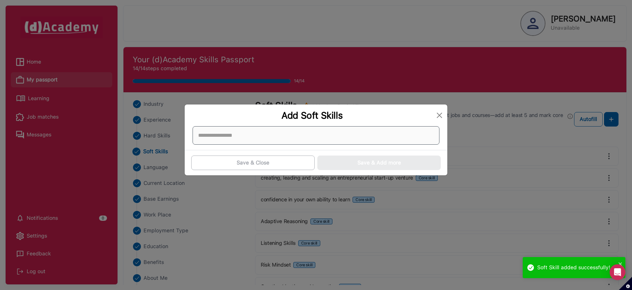
click at [219, 137] on div at bounding box center [316, 135] width 247 height 18
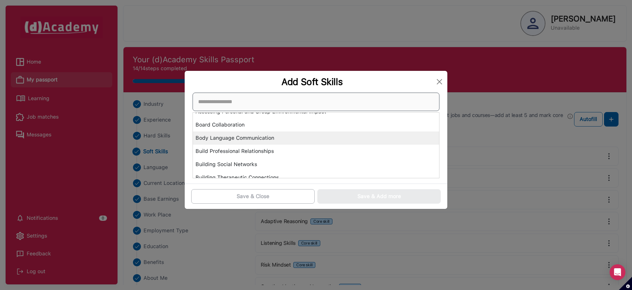
scroll to position [122, 0]
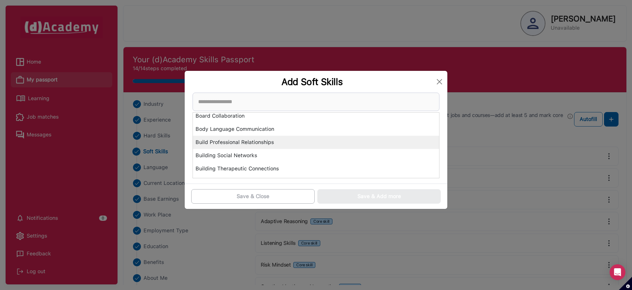
click at [235, 141] on div "Build Professional Relationships" at bounding box center [316, 142] width 246 height 13
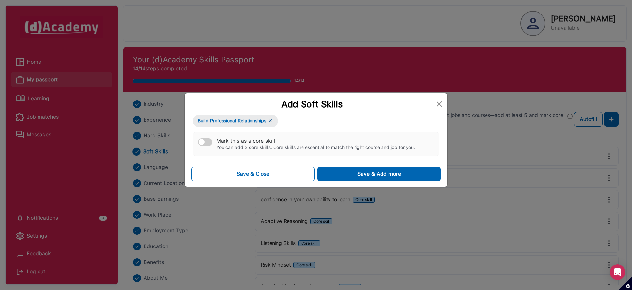
click at [209, 142] on button "Mark this as a core skill You can add 3 core skills. Core skills are essential …" at bounding box center [205, 142] width 14 height 8
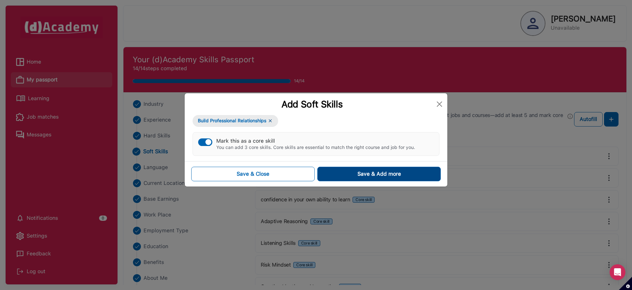
click at [356, 173] on button "Save & Add more" at bounding box center [378, 174] width 123 height 14
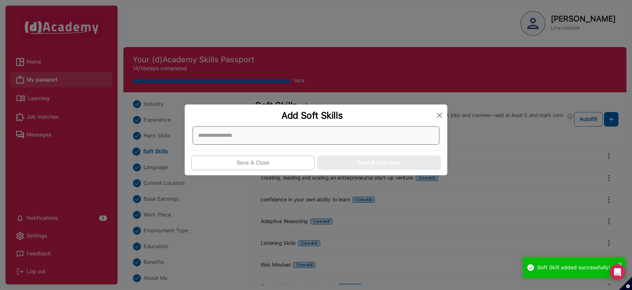
click at [235, 139] on div at bounding box center [316, 135] width 247 height 18
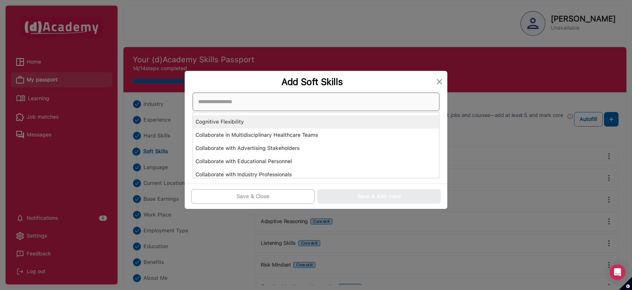
scroll to position [222, 0]
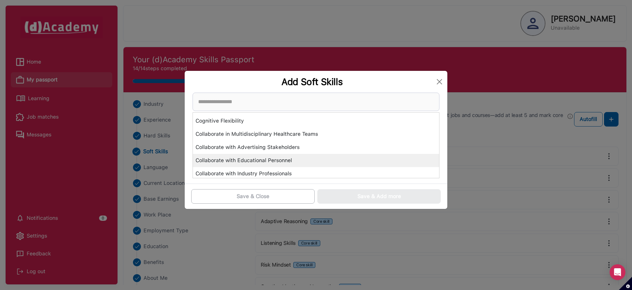
click at [282, 157] on div "Collaborate with Educational Personnel" at bounding box center [316, 160] width 246 height 13
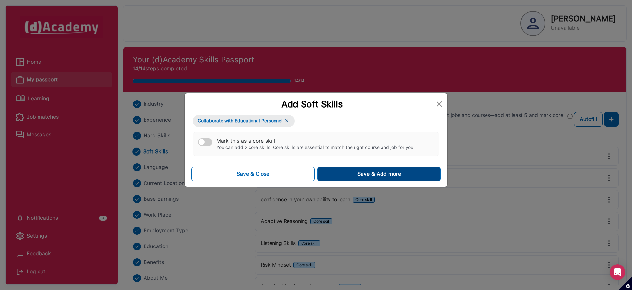
click at [356, 176] on button "Save & Add more" at bounding box center [378, 174] width 123 height 14
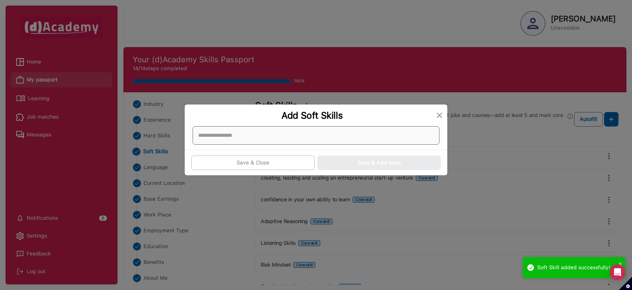
click at [266, 142] on div at bounding box center [316, 135] width 247 height 18
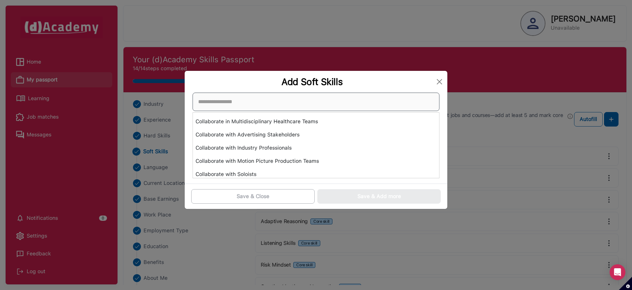
scroll to position [250, 0]
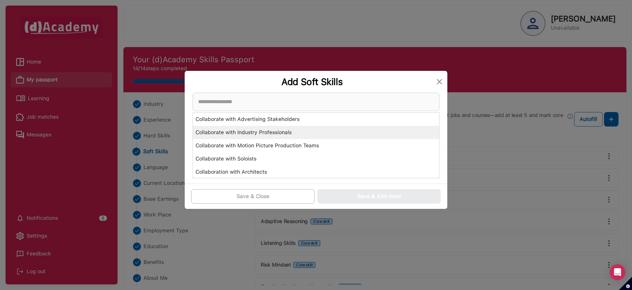
click at [269, 134] on div "Collaborate with Industry Professionals" at bounding box center [316, 132] width 246 height 13
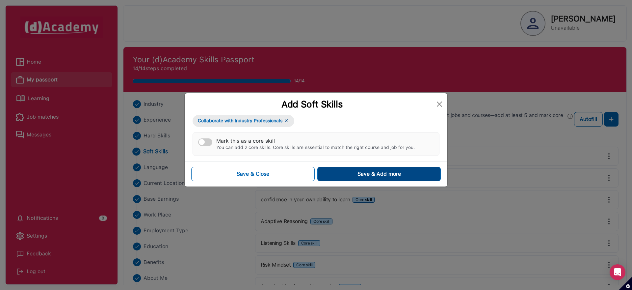
click at [352, 174] on button "Save & Add more" at bounding box center [378, 174] width 123 height 14
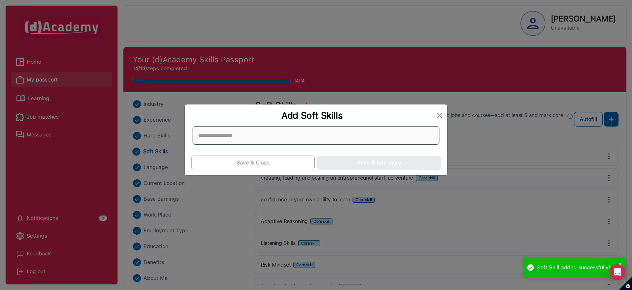
click at [240, 131] on div at bounding box center [316, 135] width 247 height 18
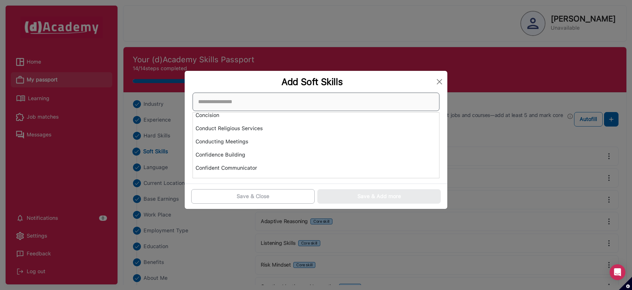
scroll to position [388, 0]
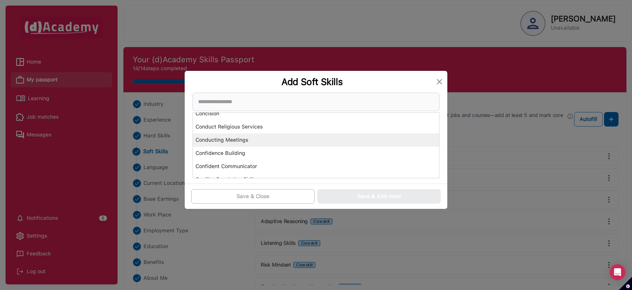
click at [261, 140] on div "Conducting Meetings" at bounding box center [316, 139] width 246 height 13
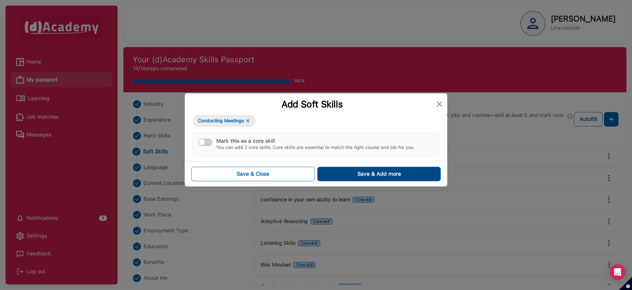
click at [350, 175] on button "Save & Add more" at bounding box center [378, 174] width 123 height 14
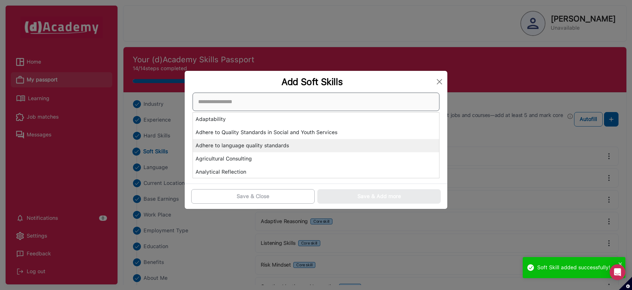
click at [249, 140] on div "Adaptability Adhere to Quality Standards in Social and Youth Services Adhere to…" at bounding box center [316, 136] width 247 height 86
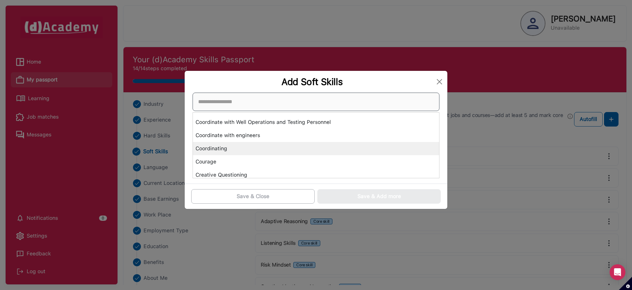
scroll to position [470, 0]
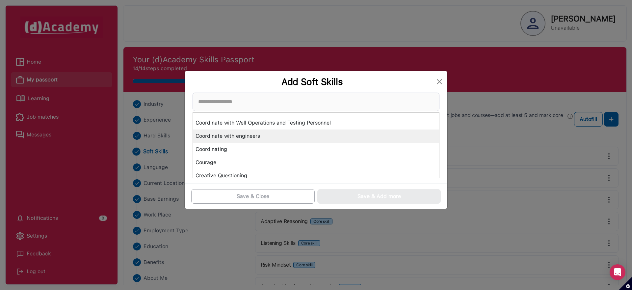
click at [238, 139] on div "Coordinate with engineers" at bounding box center [316, 135] width 246 height 13
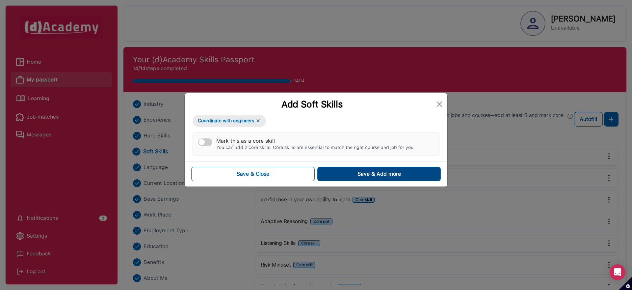
click at [358, 175] on div "Save & Add more" at bounding box center [379, 174] width 43 height 8
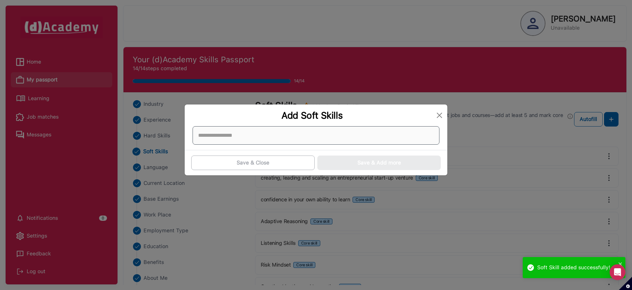
click at [244, 137] on div at bounding box center [316, 135] width 247 height 18
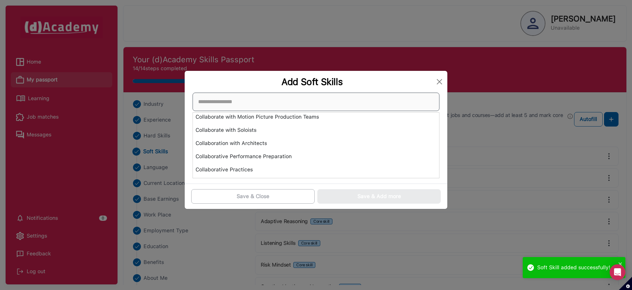
scroll to position [336, 0]
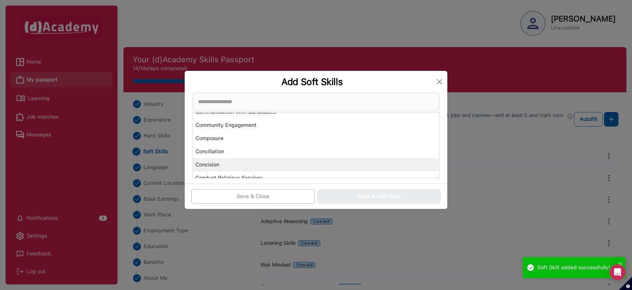
click at [213, 161] on div "Concision" at bounding box center [316, 164] width 246 height 13
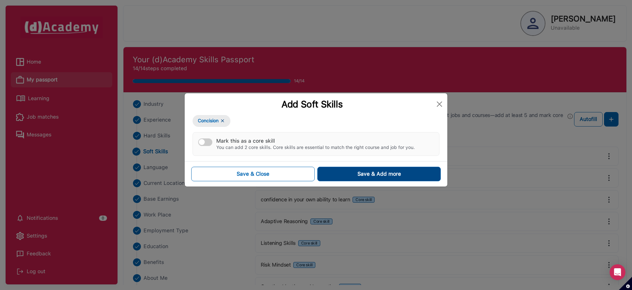
click at [350, 174] on button "Save & Add more" at bounding box center [378, 174] width 123 height 14
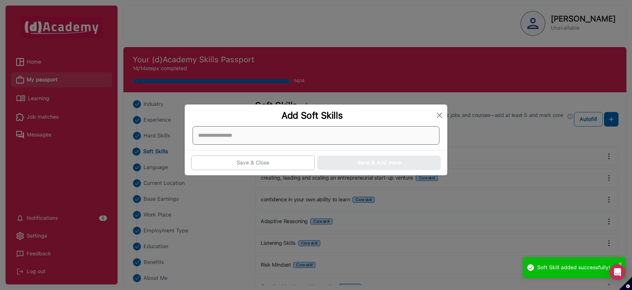
click at [241, 143] on div at bounding box center [316, 135] width 247 height 18
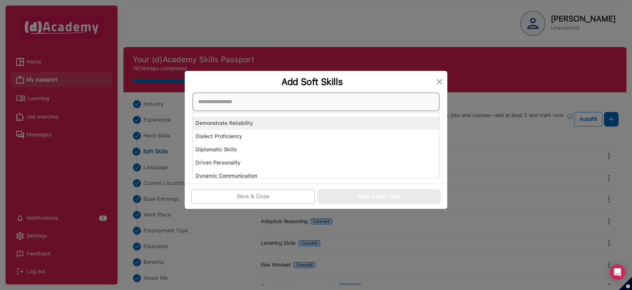
scroll to position [617, 0]
click at [240, 121] on div "Demonstrate Reliability" at bounding box center [316, 121] width 246 height 13
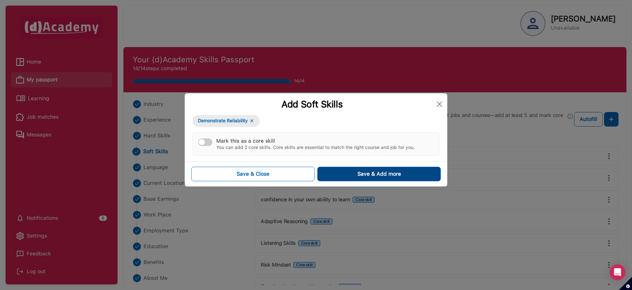
click at [343, 181] on button "Save & Add more" at bounding box center [378, 174] width 123 height 14
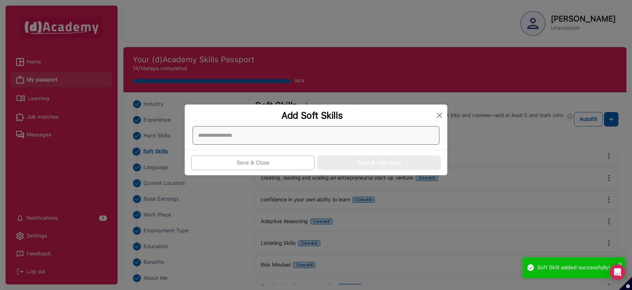
click at [247, 141] on div at bounding box center [316, 135] width 247 height 18
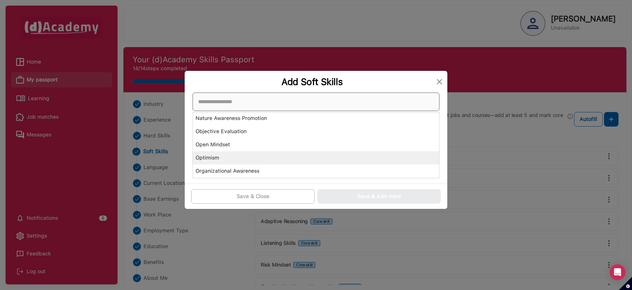
scroll to position [1366, 0]
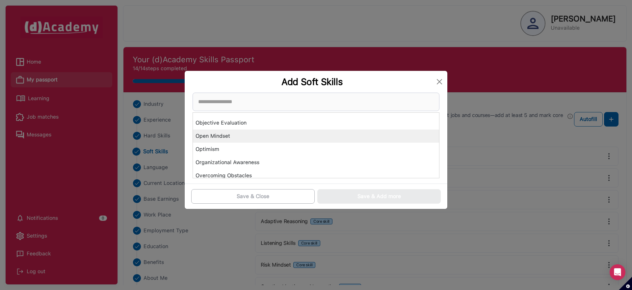
click at [233, 138] on div "Open Mindset" at bounding box center [316, 135] width 246 height 13
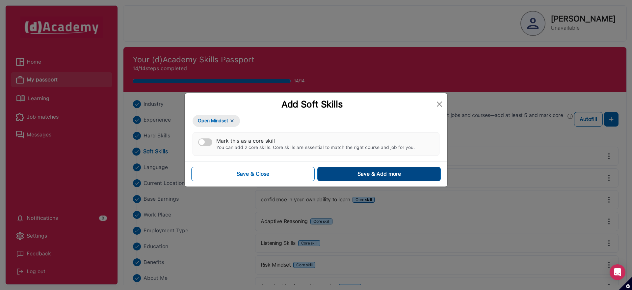
click at [358, 178] on button "Save & Add more" at bounding box center [378, 174] width 123 height 14
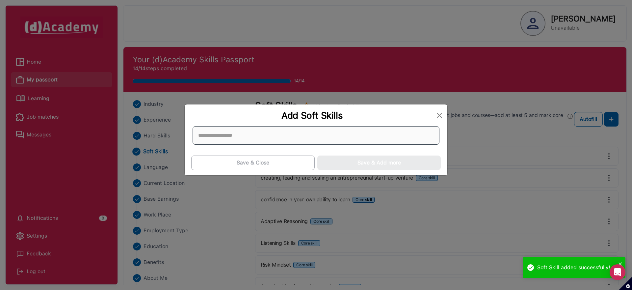
click at [220, 137] on div at bounding box center [316, 135] width 247 height 18
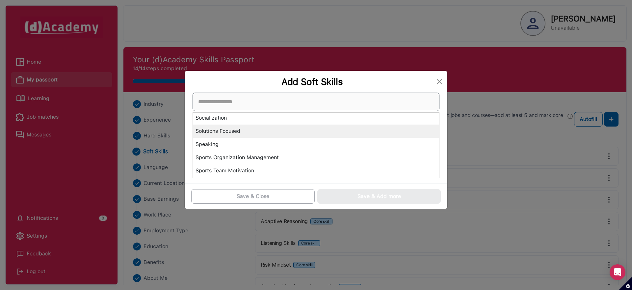
scroll to position [1914, 0]
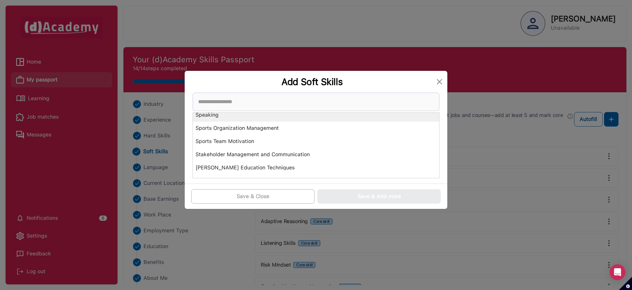
click at [199, 115] on div "Speaking" at bounding box center [316, 114] width 246 height 13
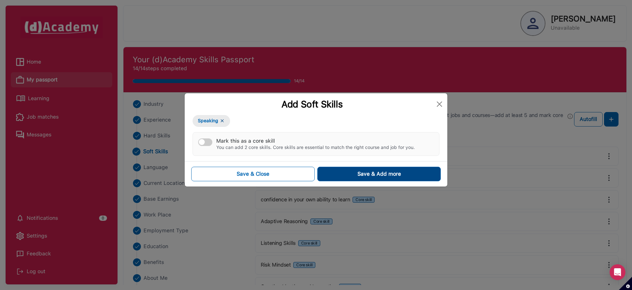
click at [353, 180] on button "Save & Add more" at bounding box center [378, 174] width 123 height 14
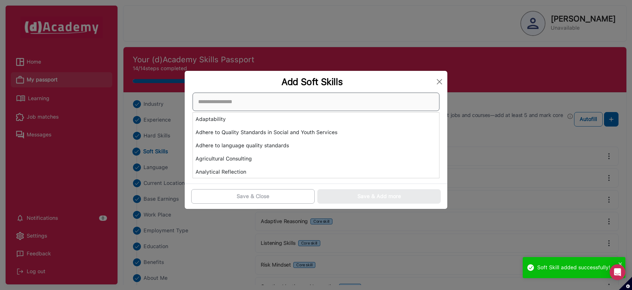
click at [223, 139] on div "Adaptability Adhere to Quality Standards in Social and Youth Services Adhere to…" at bounding box center [316, 136] width 247 height 86
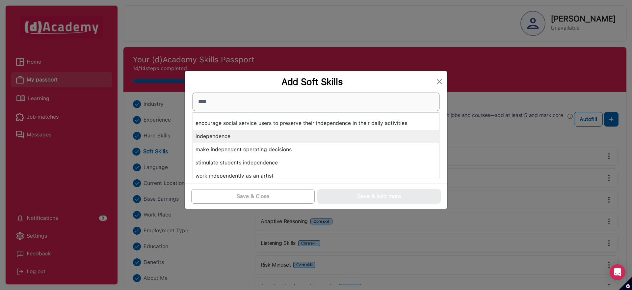
scroll to position [53, 0]
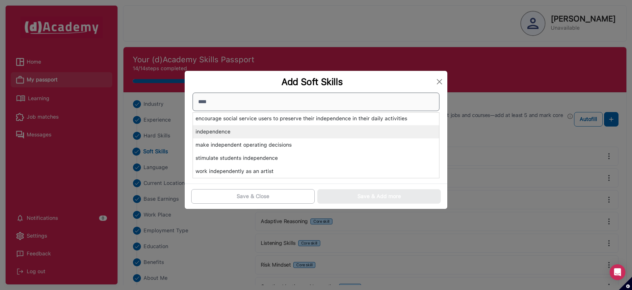
type input "****"
click at [220, 130] on div "independence" at bounding box center [316, 131] width 246 height 13
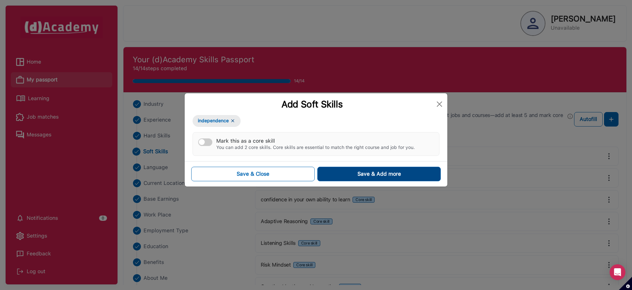
click at [387, 175] on div "Save & Add more" at bounding box center [379, 174] width 43 height 8
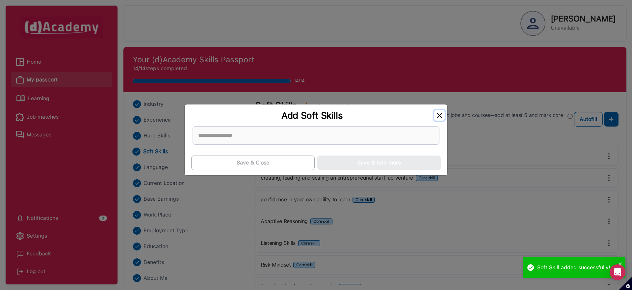
click at [437, 115] on button "Close" at bounding box center [439, 115] width 11 height 11
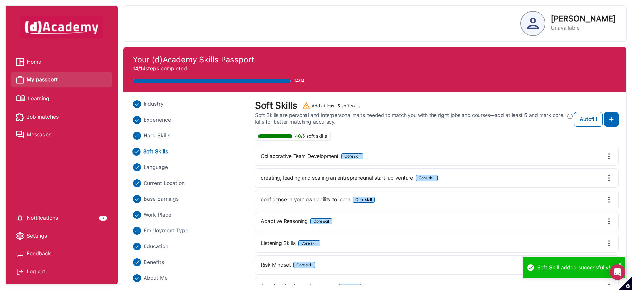
click at [34, 119] on span "Job matches" at bounding box center [43, 117] width 32 height 10
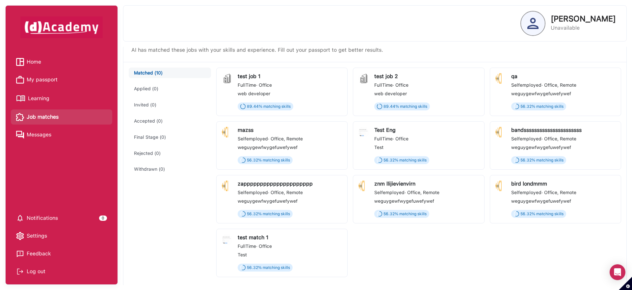
scroll to position [17, 0]
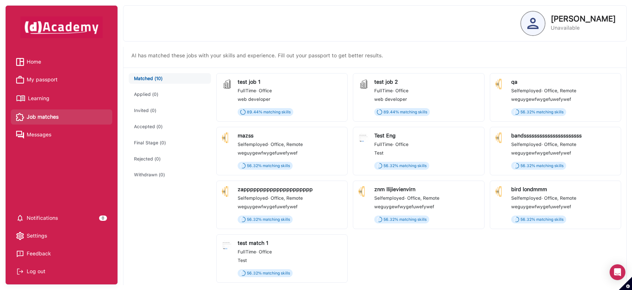
click at [48, 80] on span "My passport" at bounding box center [42, 80] width 31 height 10
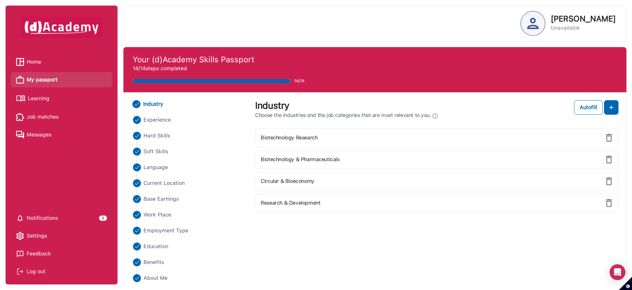
click at [36, 116] on span "Job matches" at bounding box center [43, 117] width 32 height 10
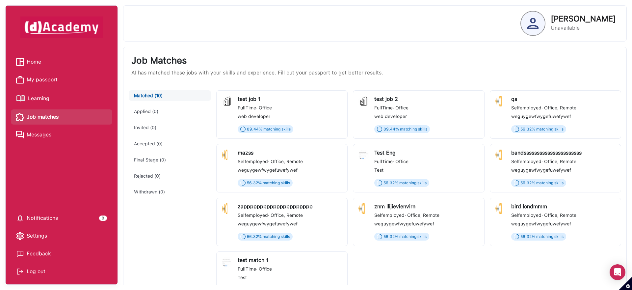
click at [38, 100] on span "Learning" at bounding box center [38, 99] width 21 height 10
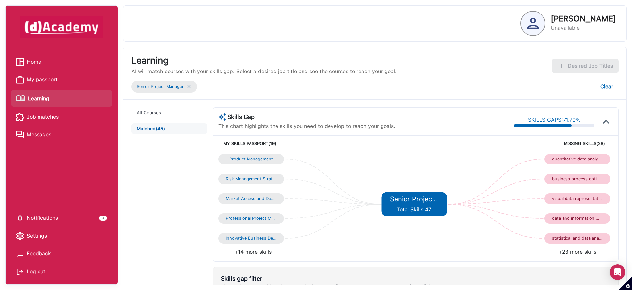
click at [37, 97] on span "Learning" at bounding box center [38, 99] width 21 height 10
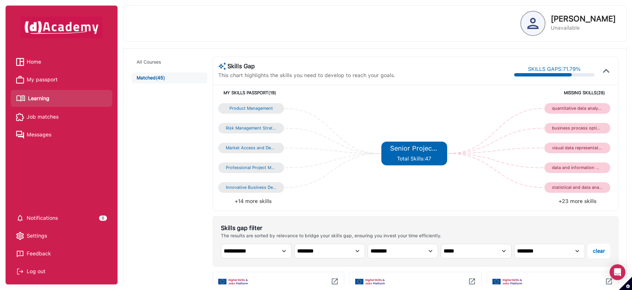
scroll to position [52, 0]
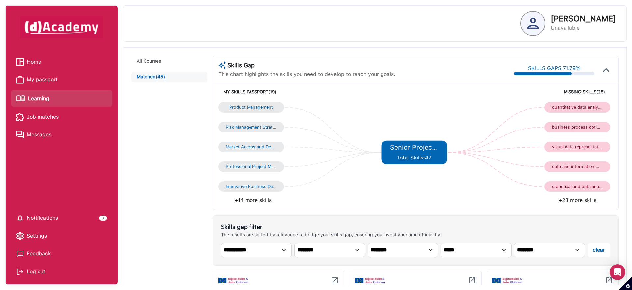
click at [574, 200] on li "+23 more skills" at bounding box center [514, 200] width 197 height 8
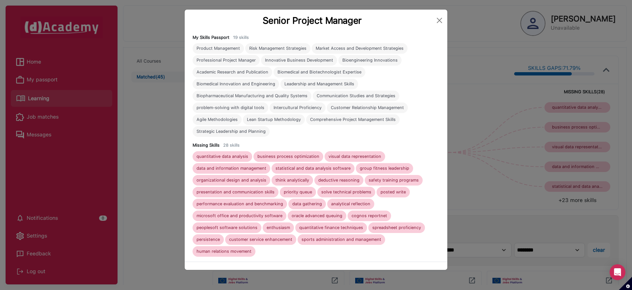
scroll to position [35, 0]
click at [437, 21] on button "Close" at bounding box center [439, 20] width 11 height 11
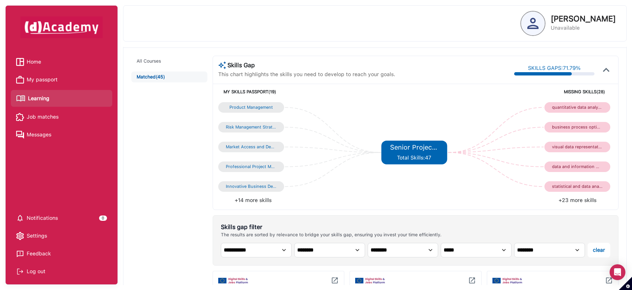
click at [50, 95] on link "Learning" at bounding box center [61, 99] width 91 height 12
click at [51, 74] on li "My passport" at bounding box center [61, 79] width 101 height 15
click at [57, 75] on span "My passport" at bounding box center [42, 80] width 31 height 10
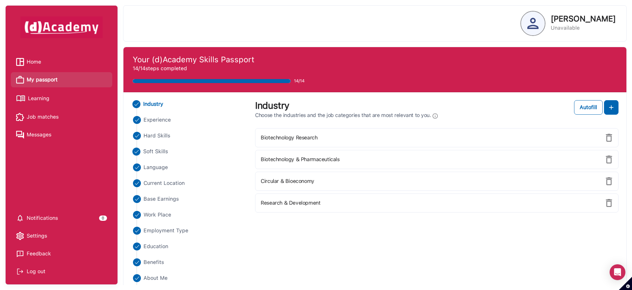
click at [152, 149] on span "Soft Skills" at bounding box center [155, 152] width 25 height 8
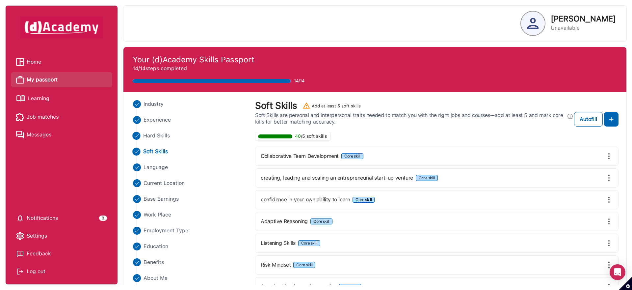
click at [159, 135] on span "Hard Skills" at bounding box center [156, 136] width 27 height 8
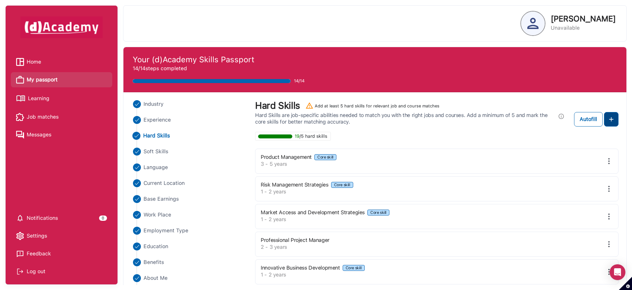
click at [615, 118] on button at bounding box center [611, 119] width 14 height 14
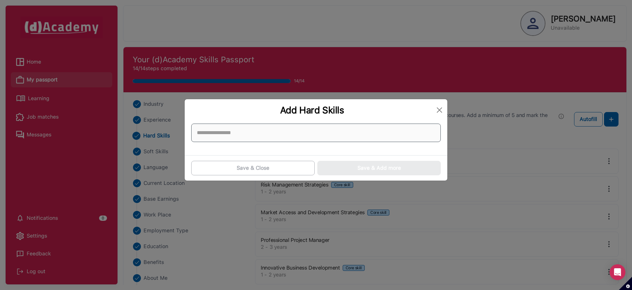
click at [285, 138] on input at bounding box center [316, 132] width 250 height 18
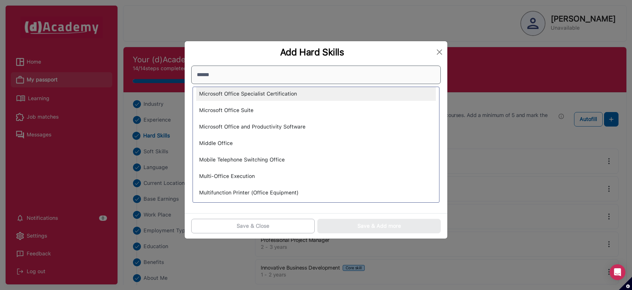
scroll to position [388, 0]
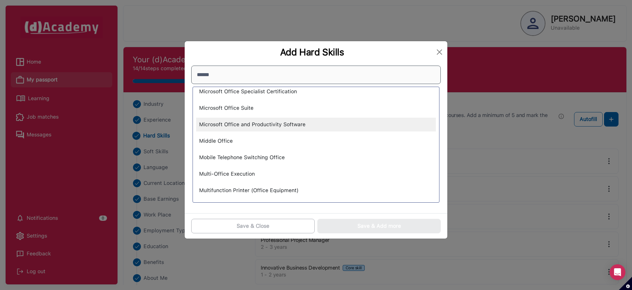
type input "******"
click at [286, 125] on div "Microsoft Office and Productivity Software" at bounding box center [316, 125] width 240 height 14
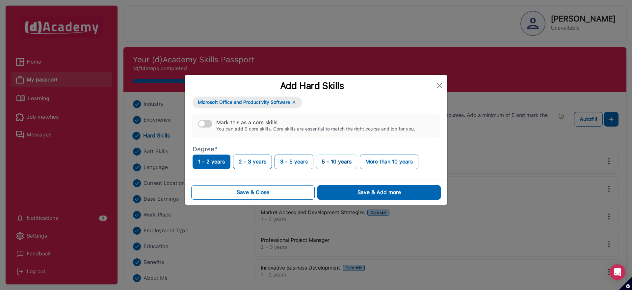
click at [339, 164] on button "5 - 10 years" at bounding box center [336, 161] width 41 height 14
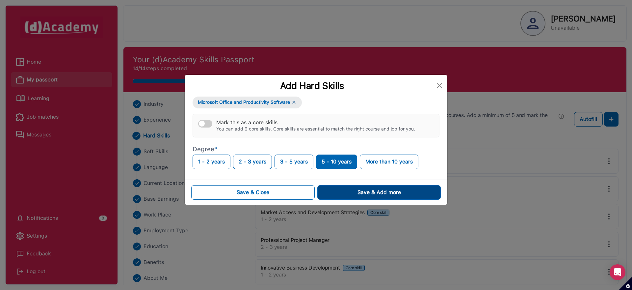
click at [373, 194] on div "Save & Add more" at bounding box center [379, 192] width 43 height 8
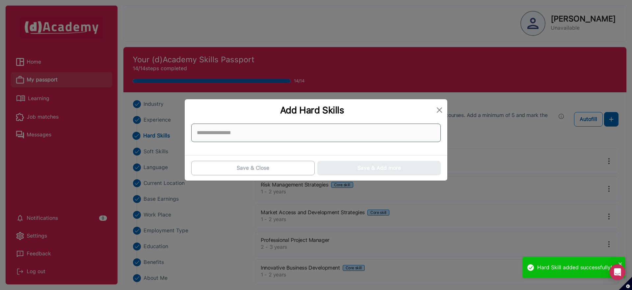
click at [386, 129] on input at bounding box center [316, 132] width 250 height 18
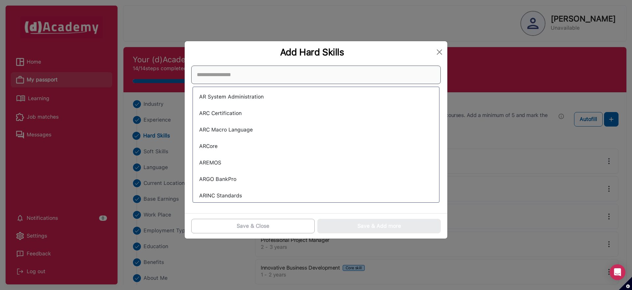
scroll to position [3907, 0]
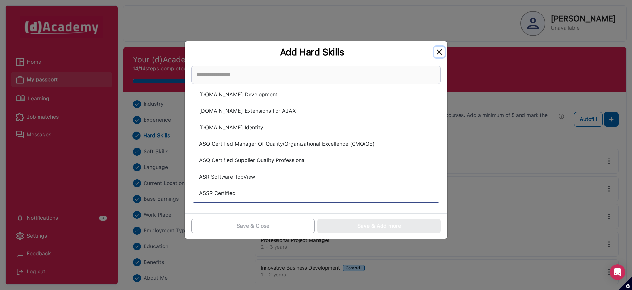
drag, startPoint x: 441, startPoint y: 54, endPoint x: 212, endPoint y: 79, distance: 229.9
click at [440, 54] on button "Close" at bounding box center [439, 52] width 11 height 11
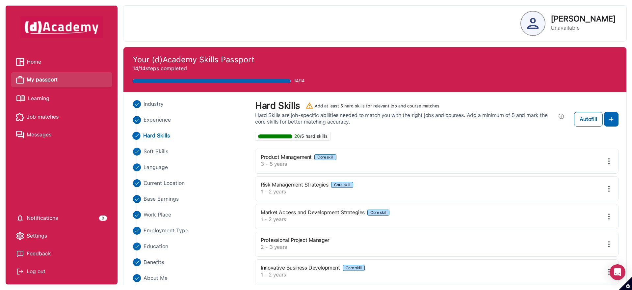
click at [36, 119] on span "Job matches" at bounding box center [43, 117] width 32 height 10
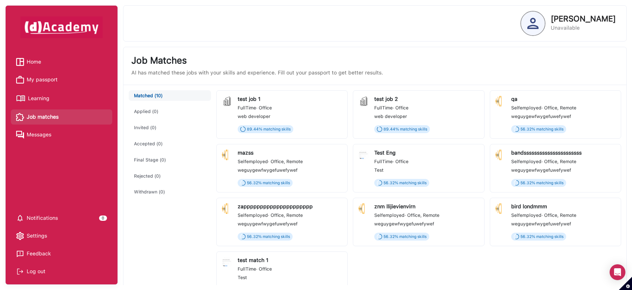
click at [45, 100] on span "Learning" at bounding box center [38, 99] width 21 height 10
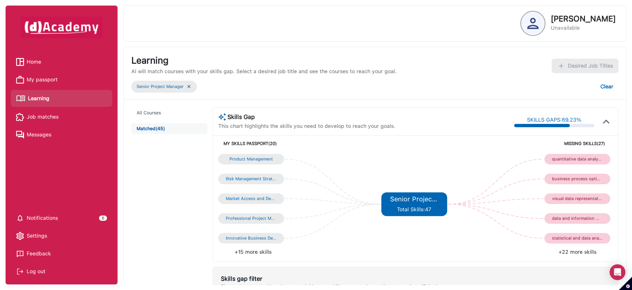
click at [582, 254] on li "+22 more skills" at bounding box center [514, 252] width 197 height 8
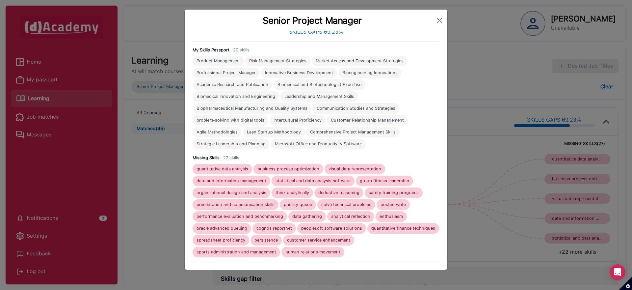
scroll to position [23, 0]
click at [439, 21] on button "Close" at bounding box center [439, 20] width 11 height 11
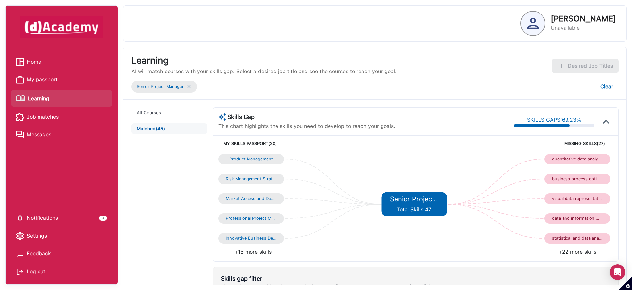
click at [47, 82] on span "My passport" at bounding box center [42, 80] width 31 height 10
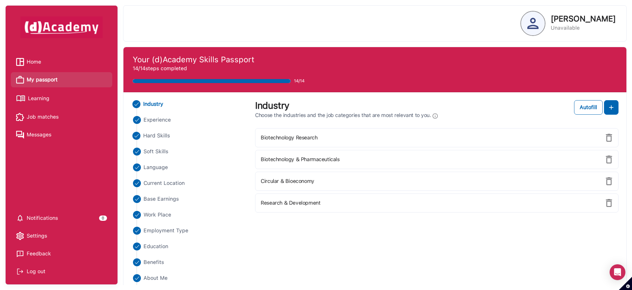
click at [162, 135] on span "Hard Skills" at bounding box center [156, 136] width 27 height 8
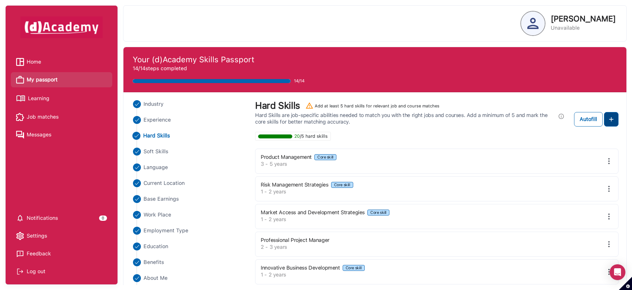
click at [614, 123] on img at bounding box center [611, 119] width 8 height 8
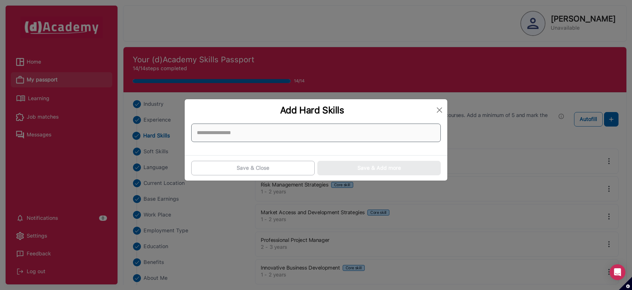
click at [270, 130] on input at bounding box center [316, 132] width 250 height 18
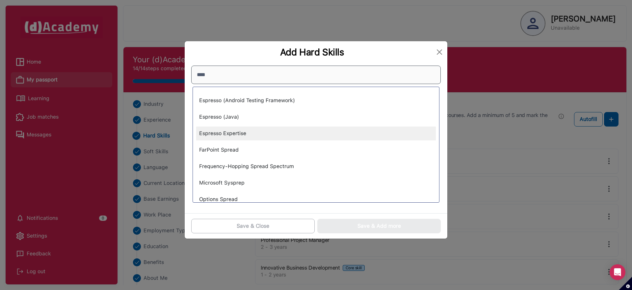
type input "*****"
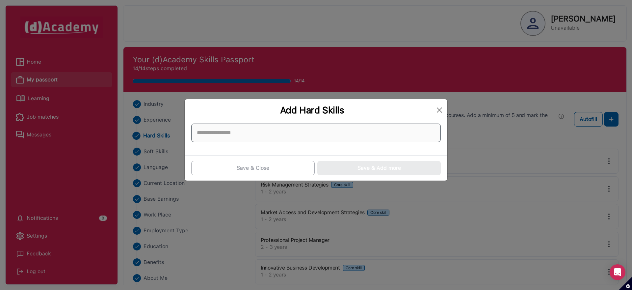
click at [235, 138] on input at bounding box center [316, 132] width 250 height 18
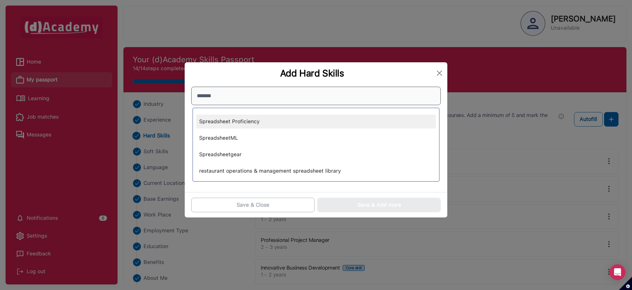
type input "*******"
click at [227, 117] on div "Spreadsheet Proficiency" at bounding box center [316, 122] width 240 height 14
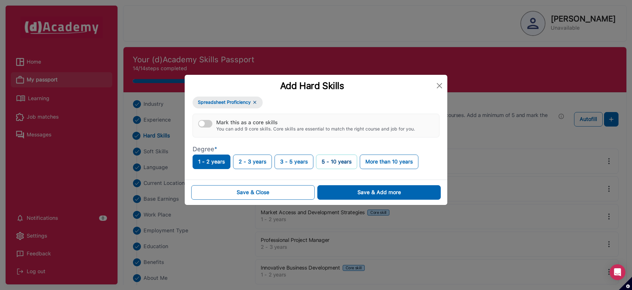
click at [333, 161] on button "5 - 10 years" at bounding box center [336, 161] width 41 height 14
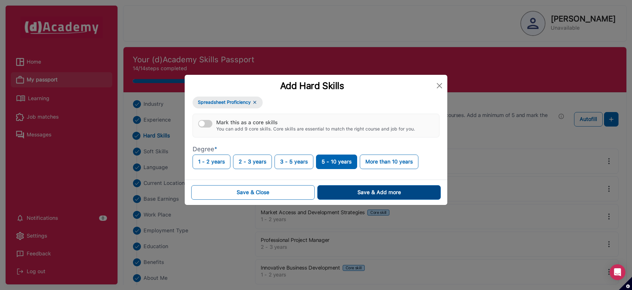
click at [365, 197] on button "Save & Add more" at bounding box center [378, 192] width 123 height 14
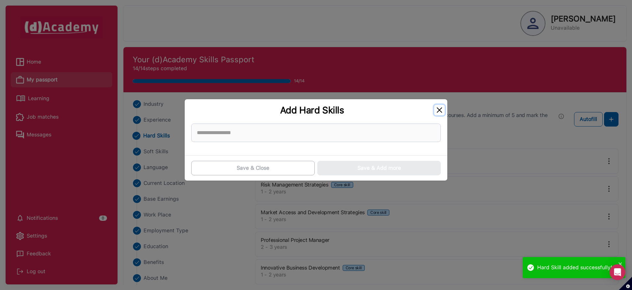
click at [439, 110] on button "Close" at bounding box center [439, 110] width 11 height 11
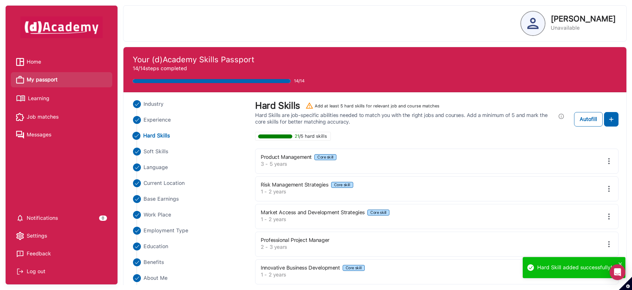
click at [35, 99] on span "Learning" at bounding box center [38, 99] width 21 height 10
